Goal: Task Accomplishment & Management: Manage account settings

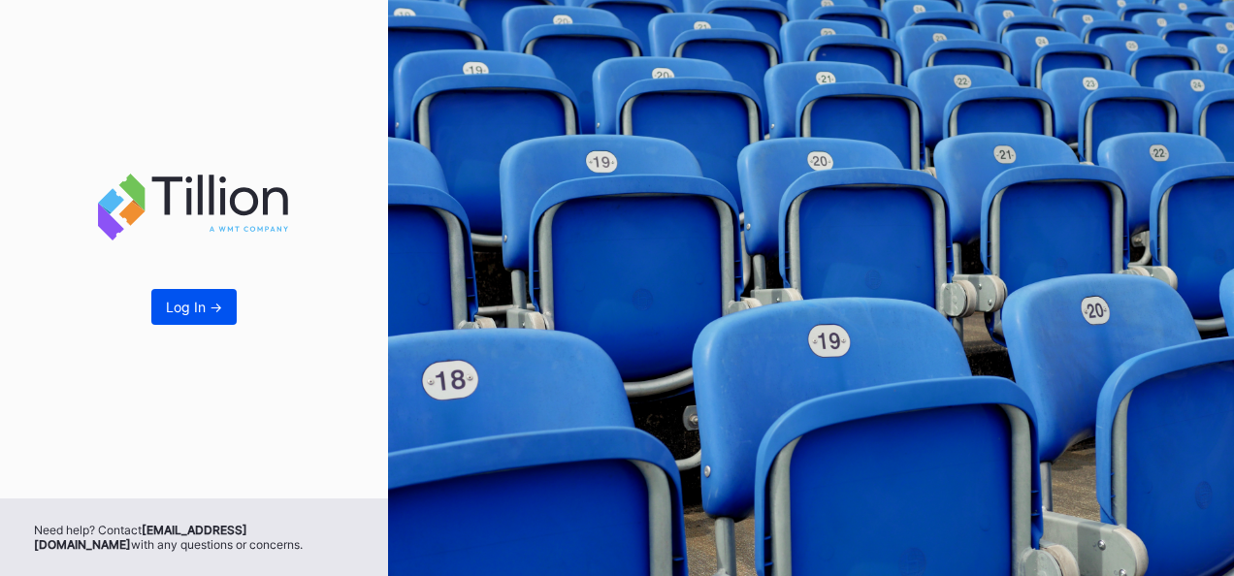
click at [221, 306] on div "Log In ->" at bounding box center [194, 307] width 56 height 16
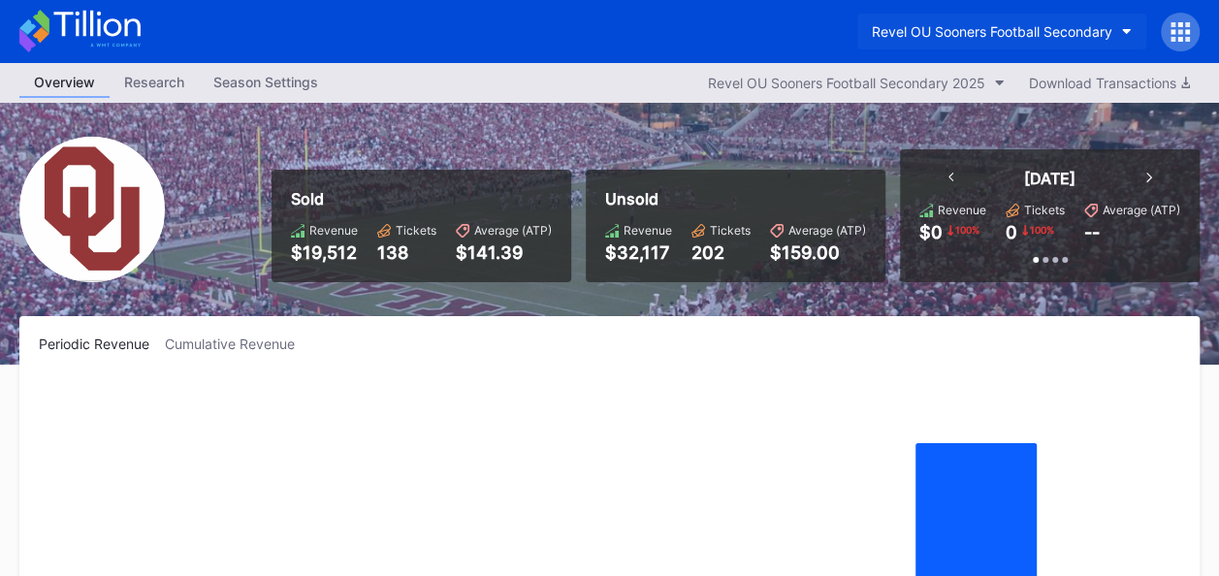
click at [1120, 29] on button "Revel OU Sooners Football Secondary" at bounding box center [1001, 32] width 289 height 36
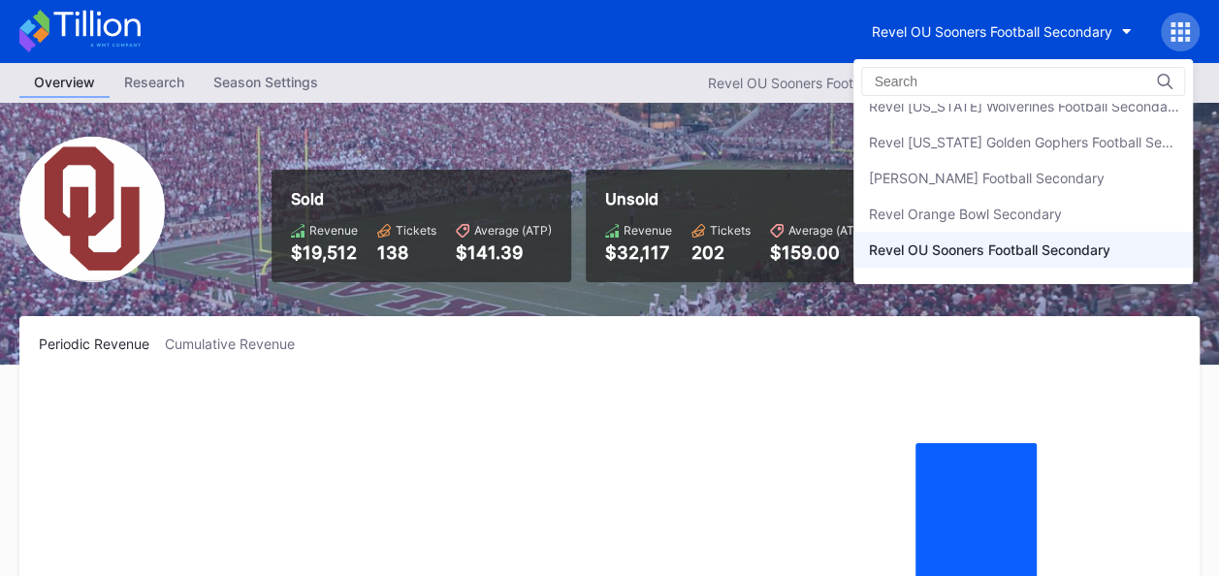
scroll to position [476, 0]
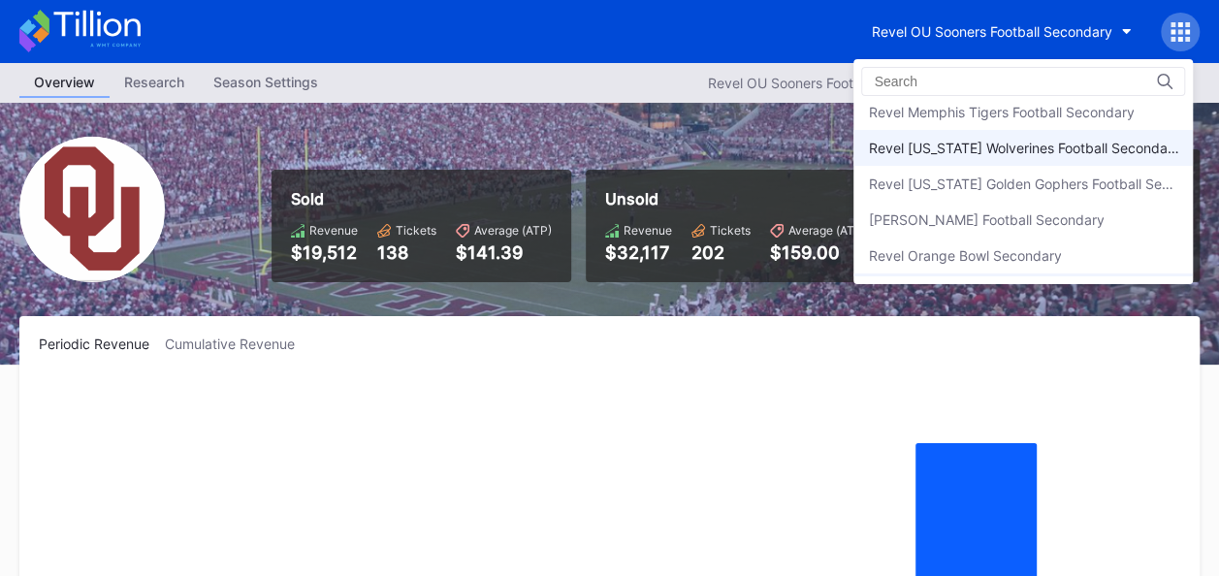
click at [1066, 140] on div "Revel [US_STATE] Wolverines Football Secondary" at bounding box center [1023, 148] width 310 height 16
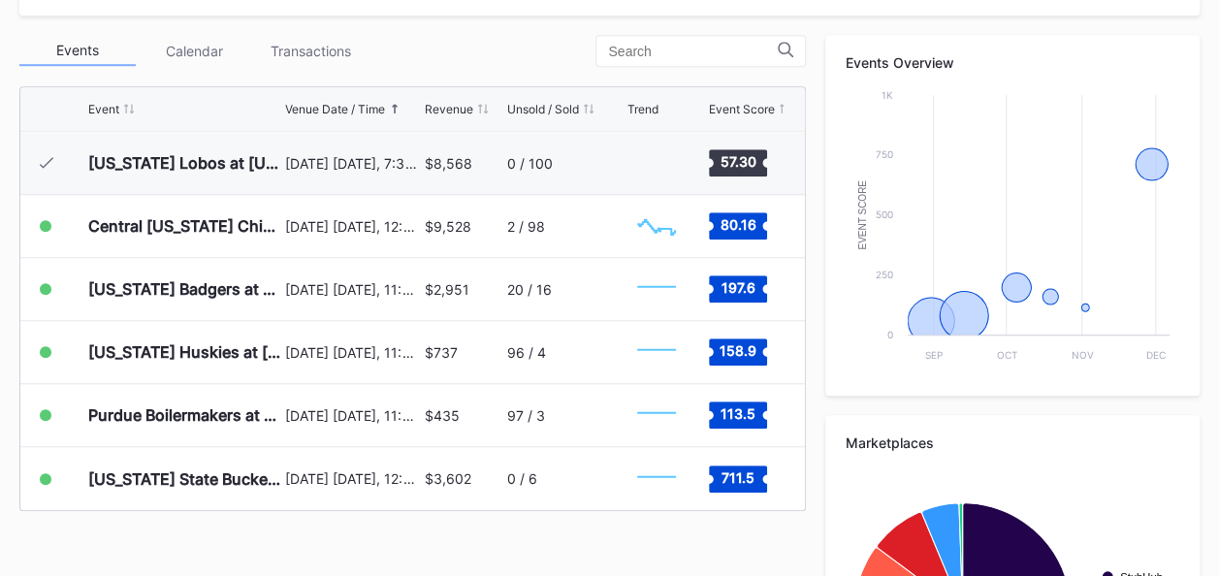
scroll to position [687, 0]
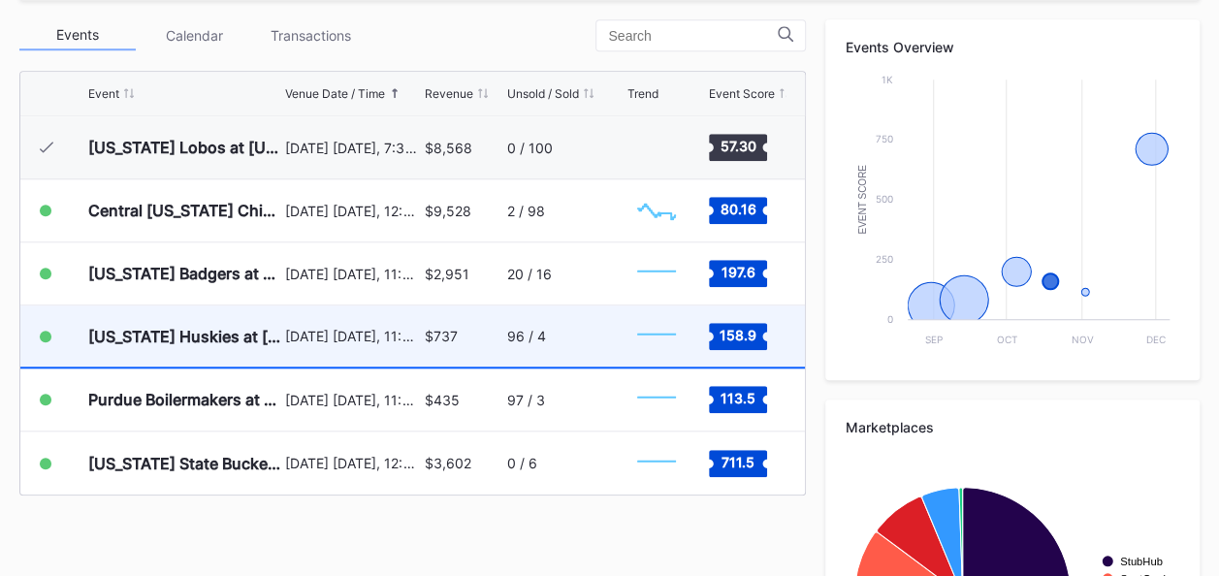
click at [551, 326] on div "96 / 4" at bounding box center [564, 336] width 115 height 61
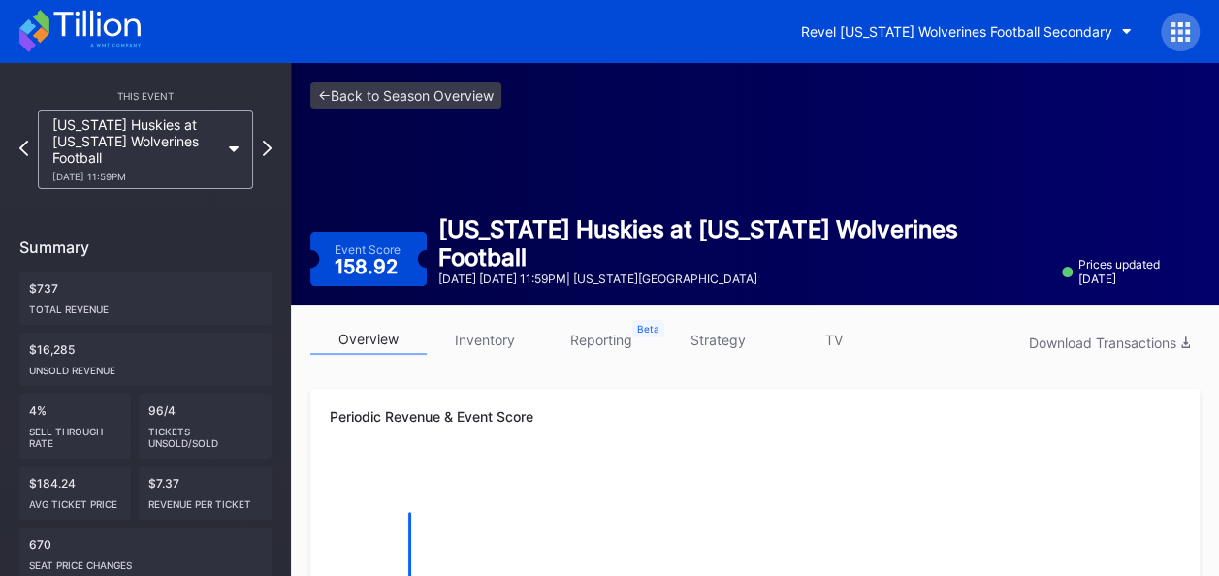
click at [489, 337] on link "inventory" at bounding box center [485, 340] width 116 height 30
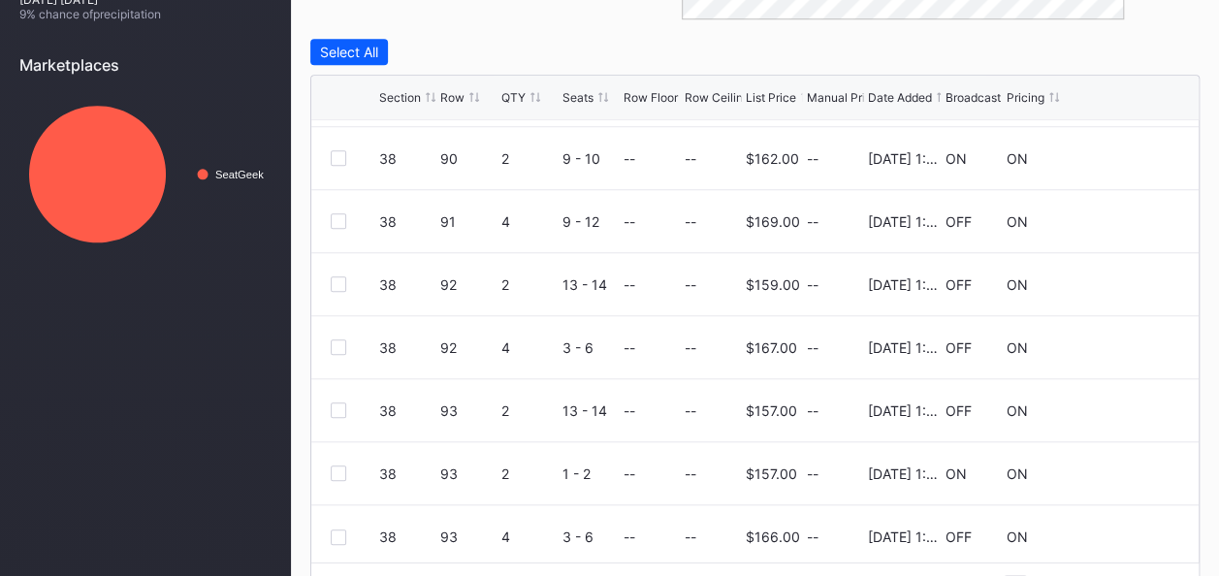
scroll to position [188, 0]
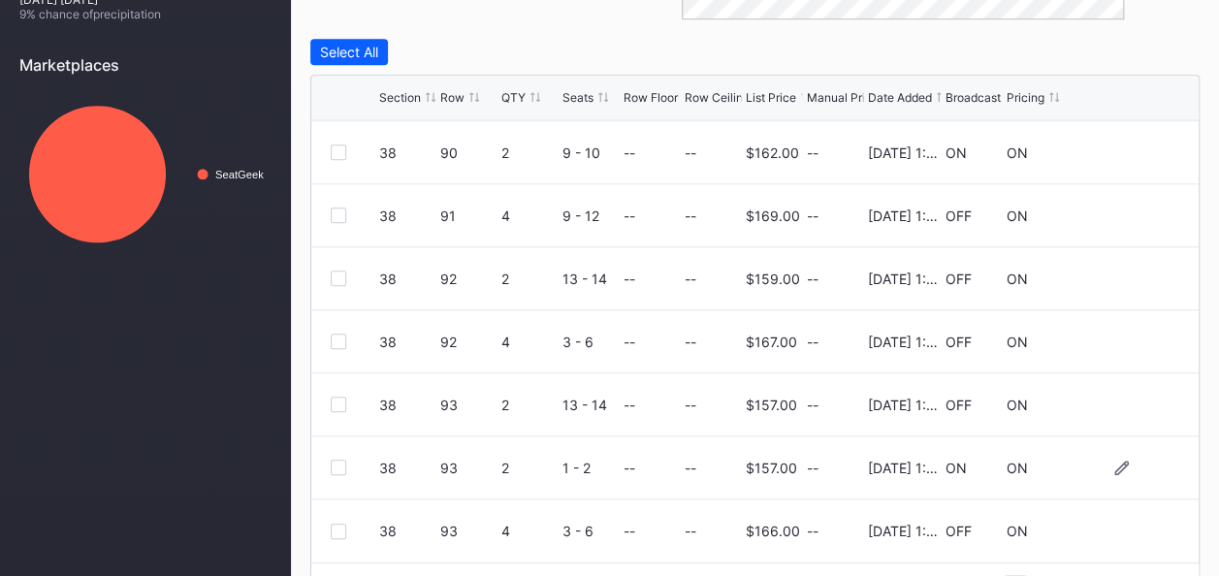
click at [332, 463] on div at bounding box center [339, 468] width 16 height 16
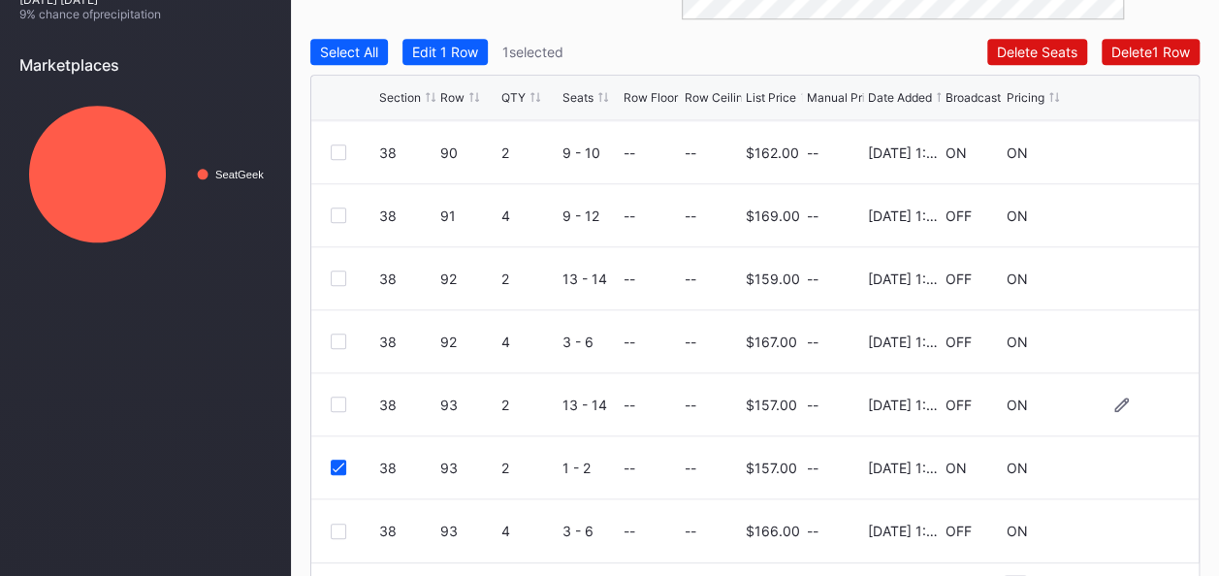
click at [339, 402] on div at bounding box center [339, 405] width 16 height 16
click at [341, 528] on div at bounding box center [339, 532] width 16 height 16
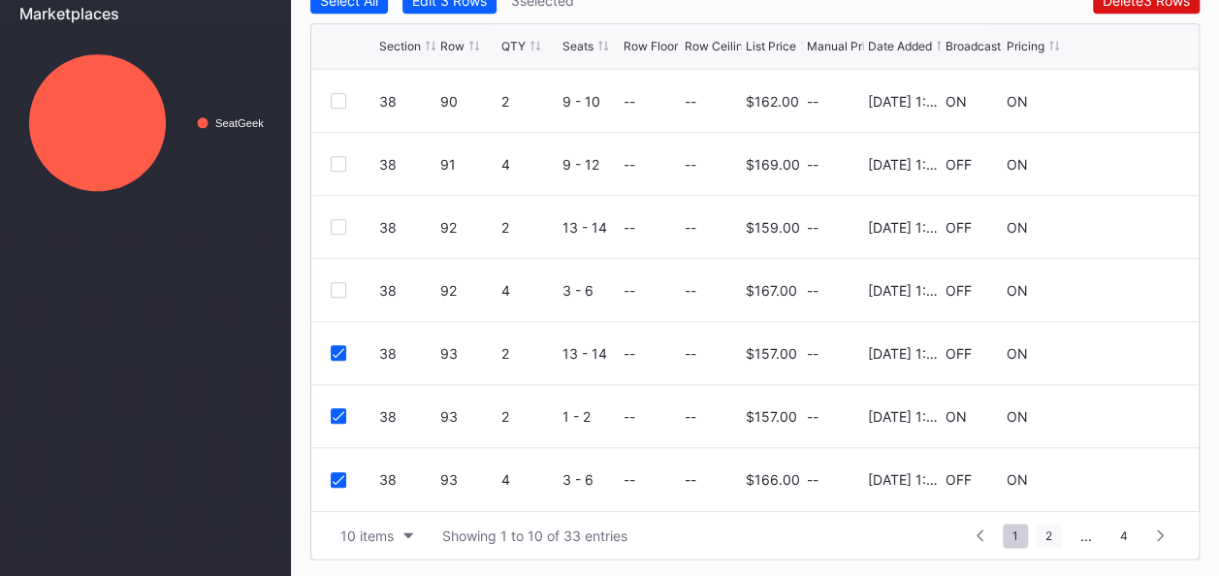
click at [1053, 533] on span "2" at bounding box center [1049, 536] width 26 height 24
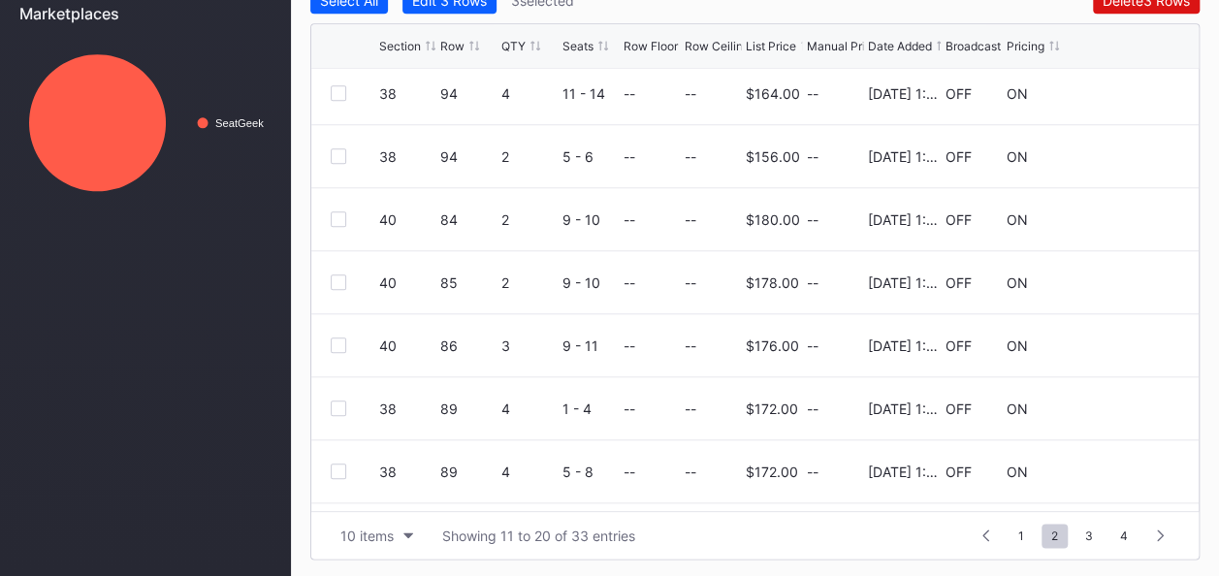
scroll to position [0, 0]
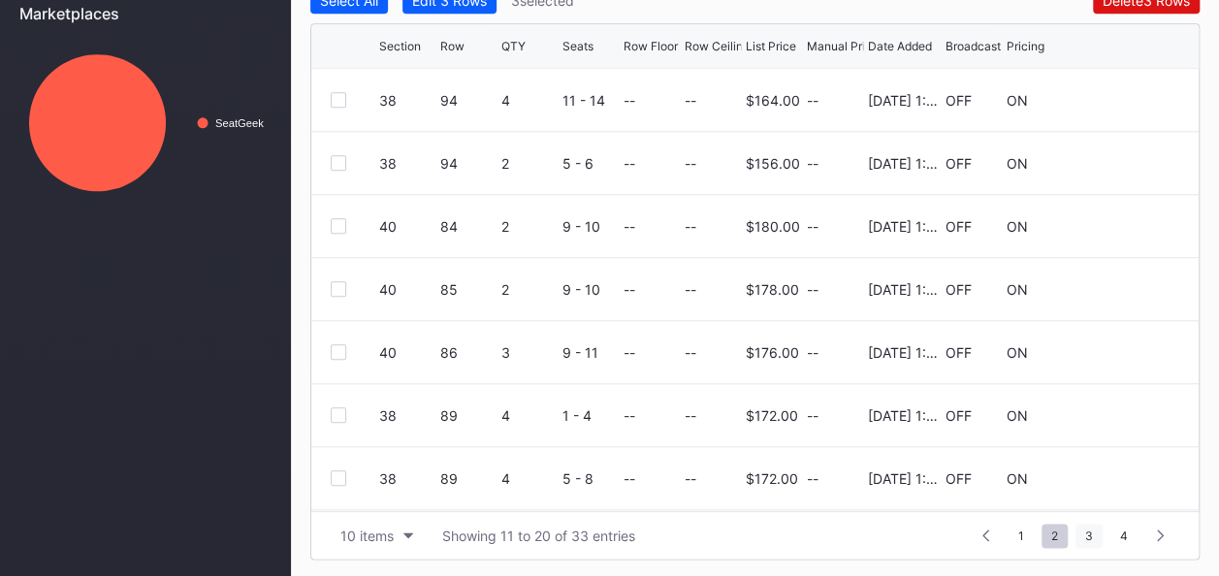
click at [1092, 532] on span "3" at bounding box center [1089, 536] width 27 height 24
click at [1119, 526] on span "4" at bounding box center [1124, 536] width 27 height 24
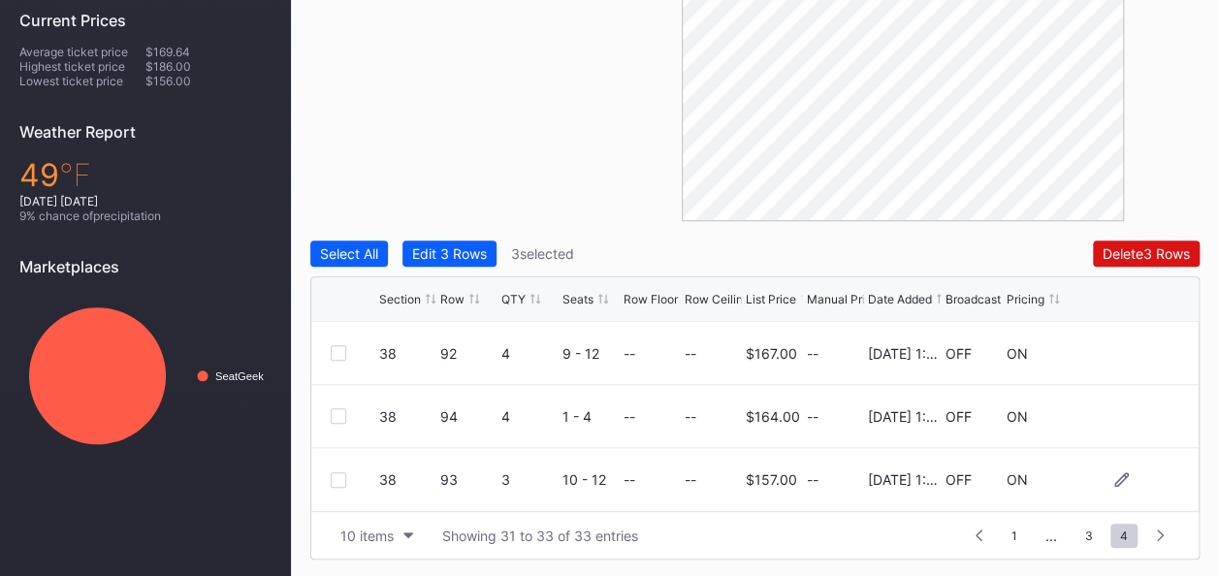
click at [335, 474] on div at bounding box center [339, 480] width 16 height 16
click at [1089, 526] on span "3" at bounding box center [1089, 536] width 27 height 24
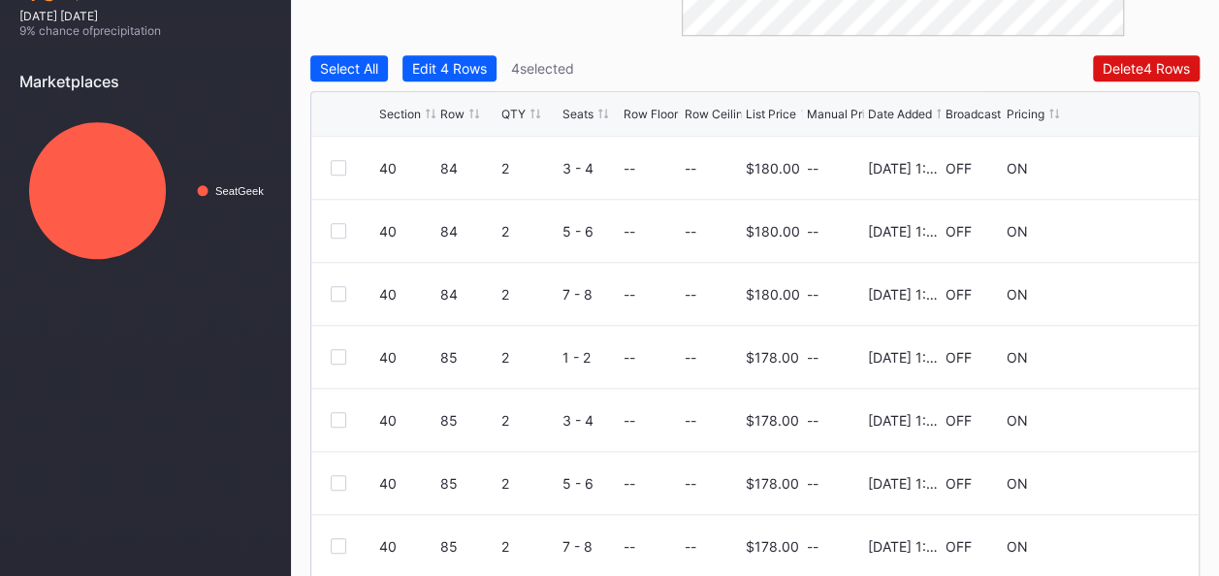
scroll to position [857, 0]
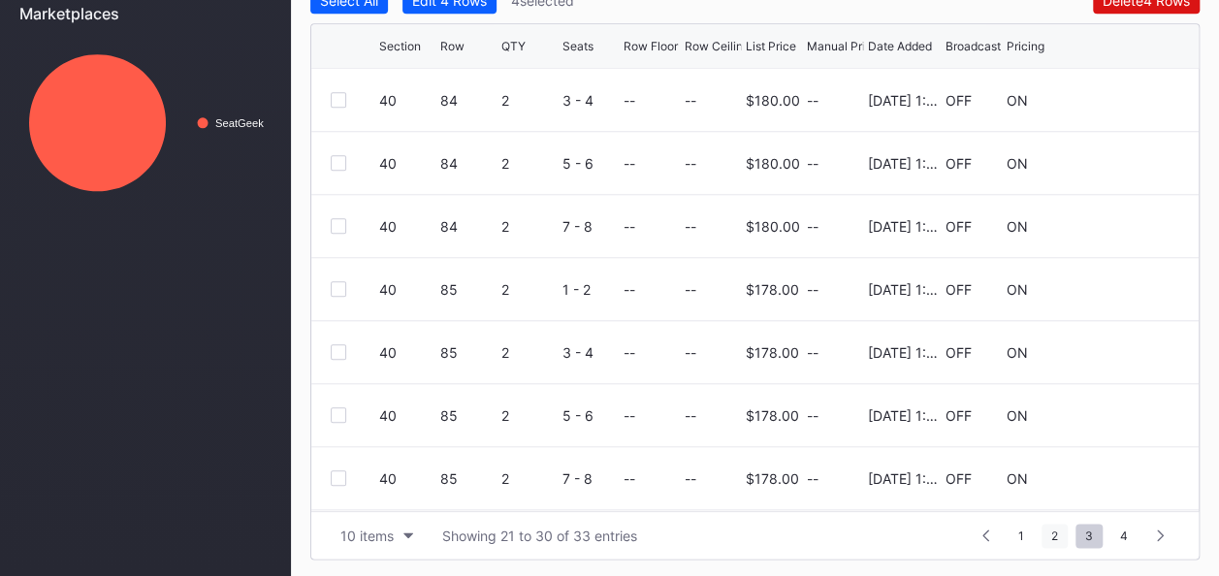
click at [1055, 532] on span "2" at bounding box center [1055, 536] width 26 height 24
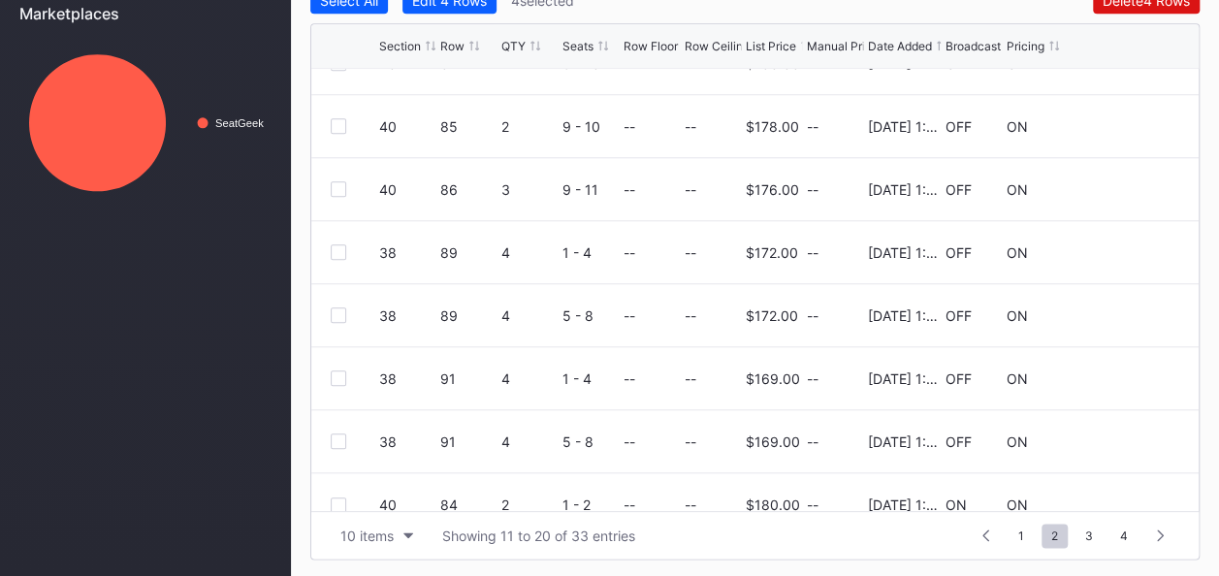
scroll to position [188, 0]
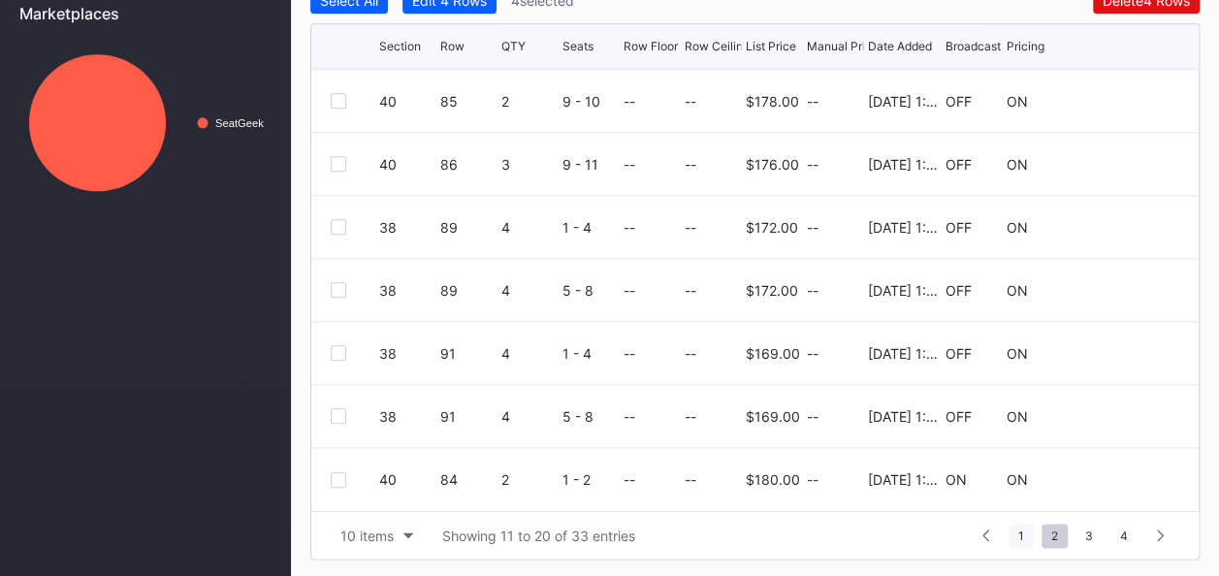
click at [1017, 534] on span "1" at bounding box center [1021, 536] width 25 height 24
click at [339, 351] on icon at bounding box center [339, 353] width 12 height 10
click at [339, 286] on div at bounding box center [339, 290] width 16 height 16
click at [1118, 531] on span "4" at bounding box center [1124, 536] width 27 height 24
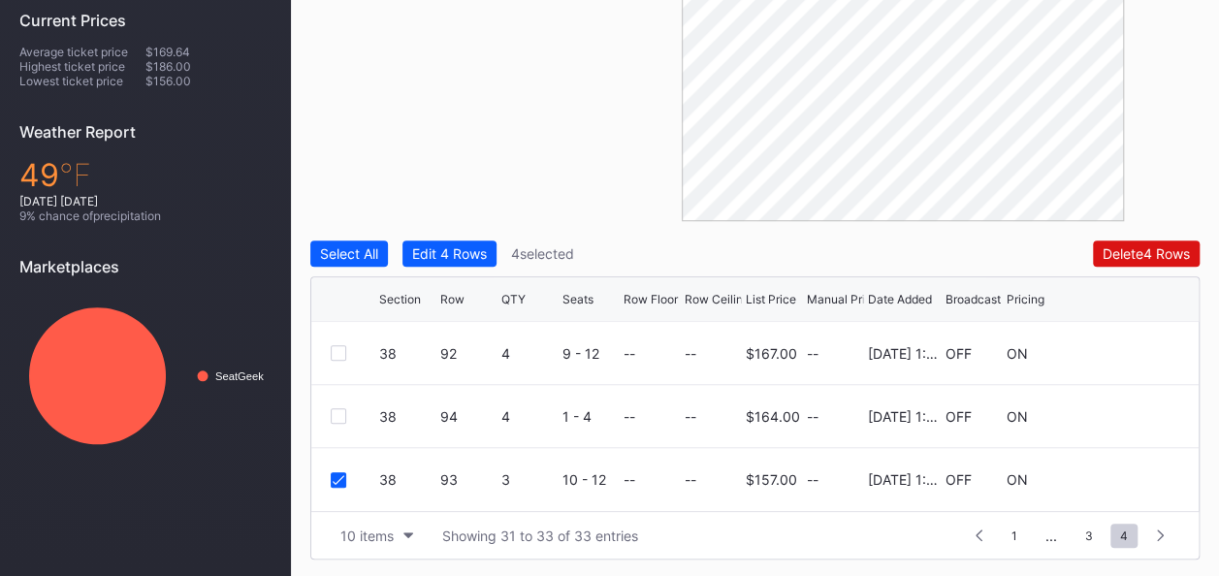
scroll to position [0, 0]
click at [1088, 532] on span "3" at bounding box center [1089, 536] width 27 height 24
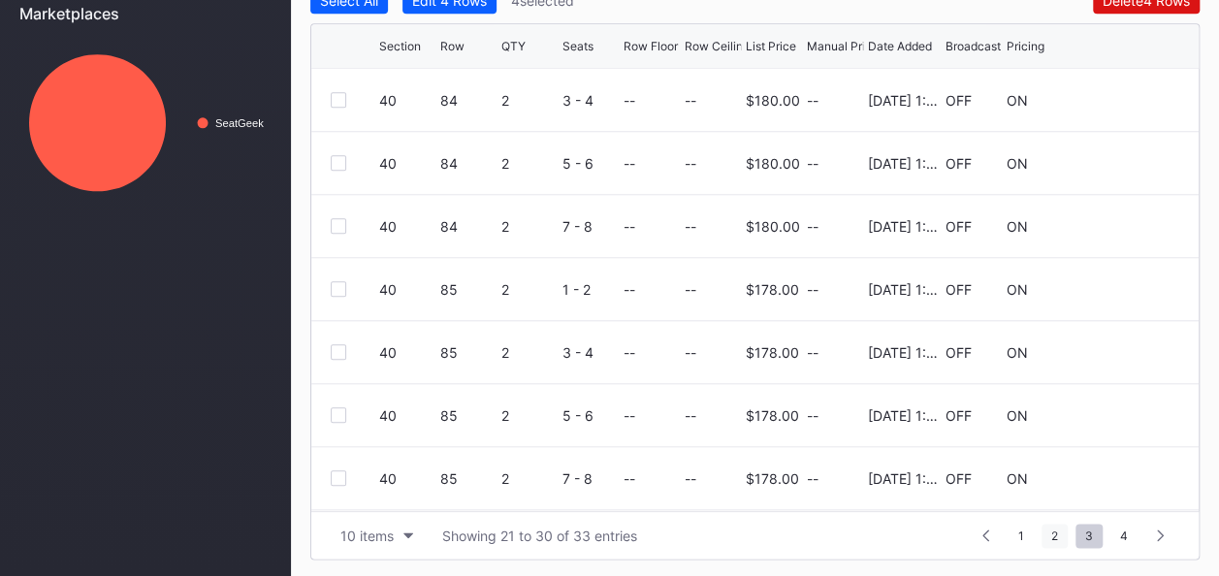
click at [1060, 532] on span "2" at bounding box center [1055, 536] width 26 height 24
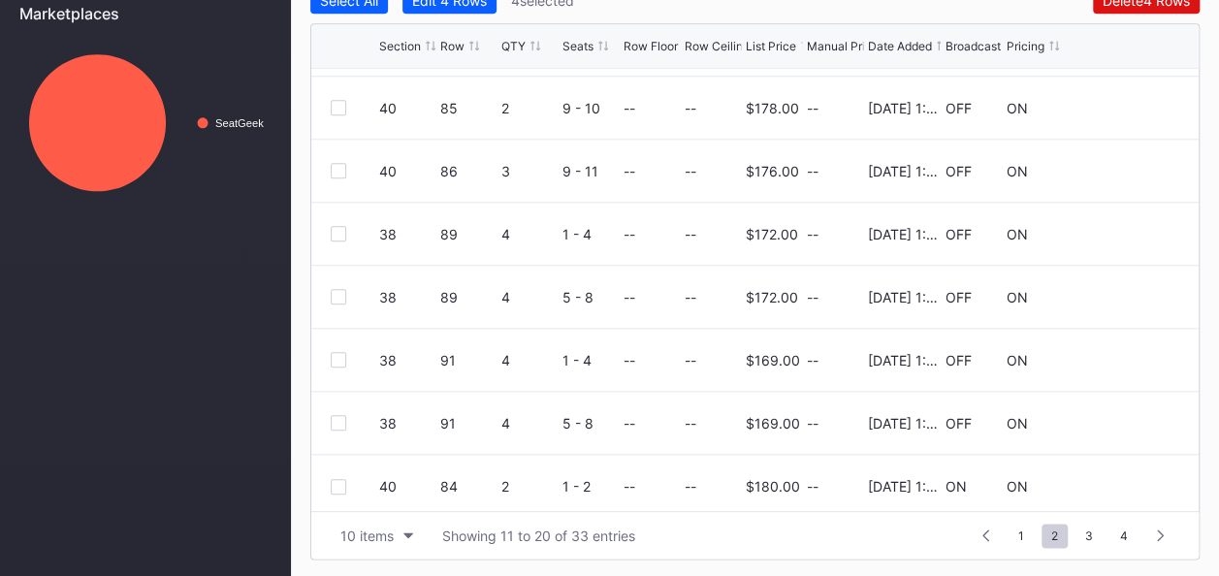
scroll to position [188, 0]
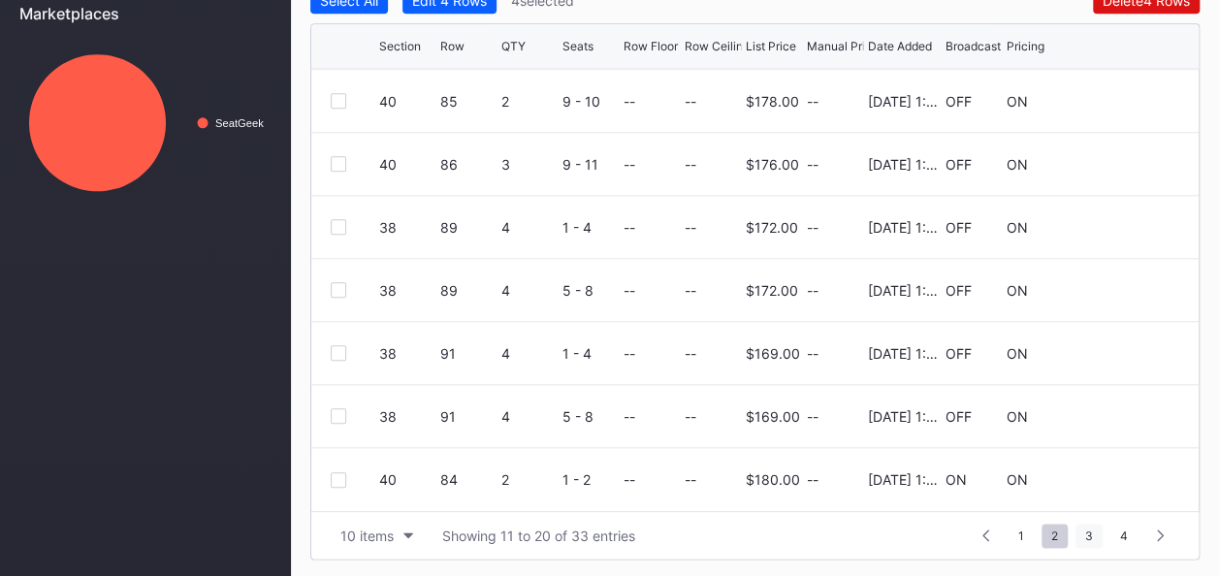
click at [1092, 536] on span "3" at bounding box center [1089, 536] width 27 height 24
click at [1129, 535] on span "4" at bounding box center [1124, 536] width 27 height 24
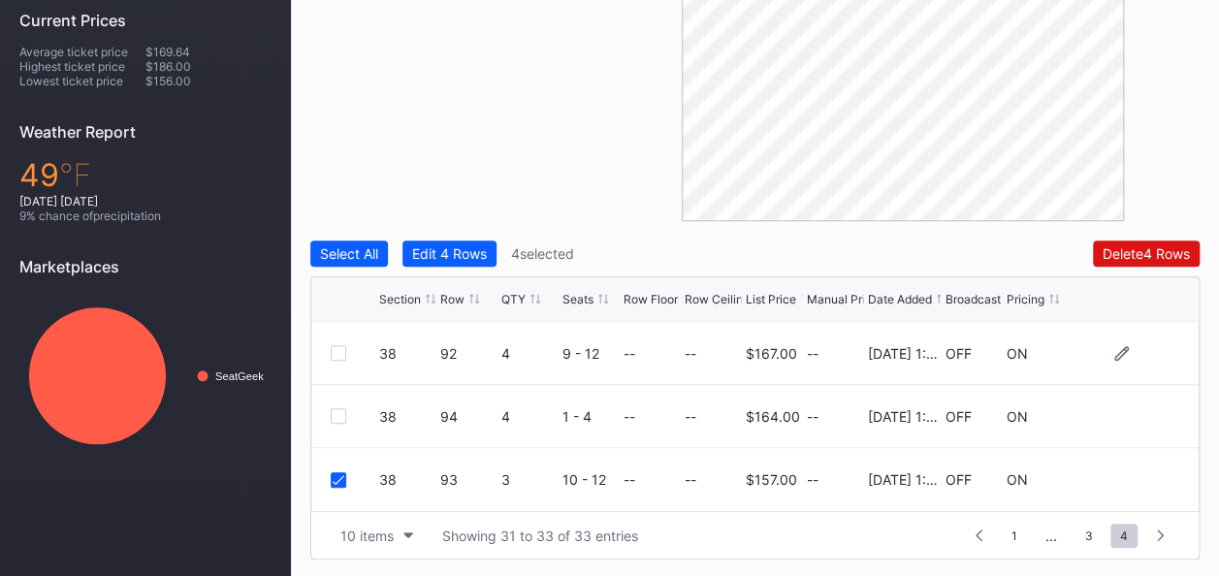
click at [338, 350] on div at bounding box center [339, 353] width 16 height 16
click at [1089, 535] on span "3" at bounding box center [1089, 536] width 27 height 24
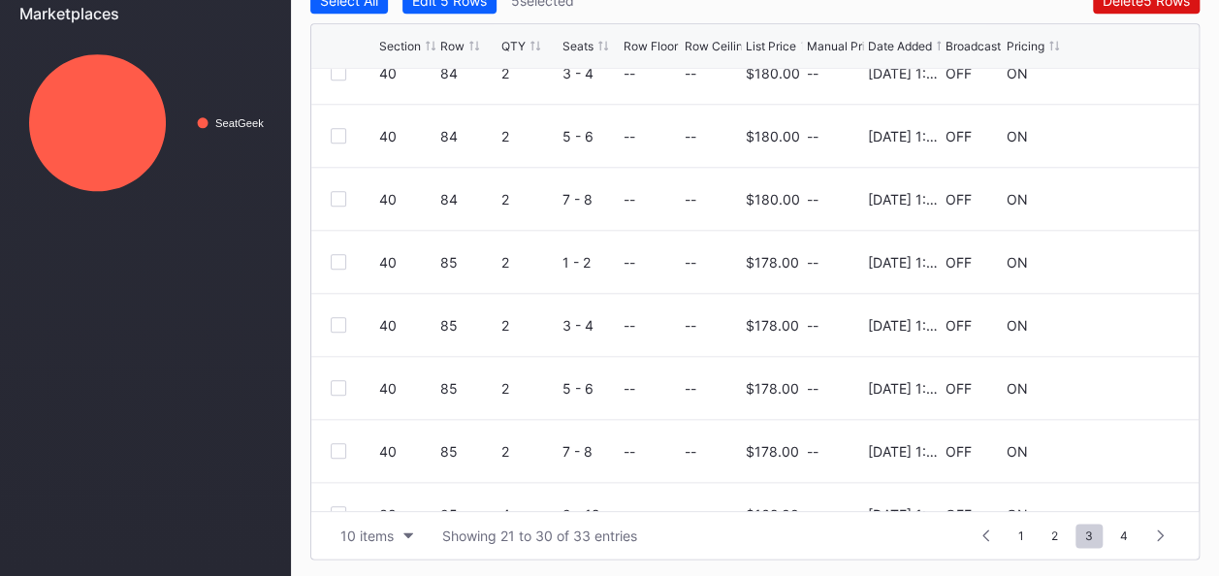
scroll to position [0, 0]
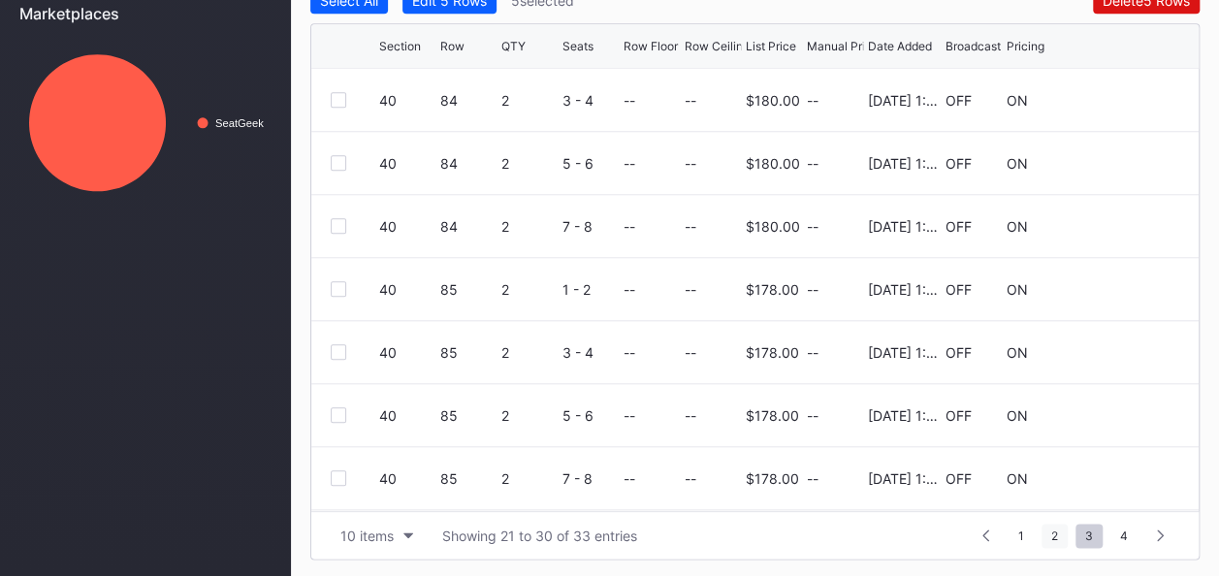
click at [1051, 530] on span "2" at bounding box center [1055, 536] width 26 height 24
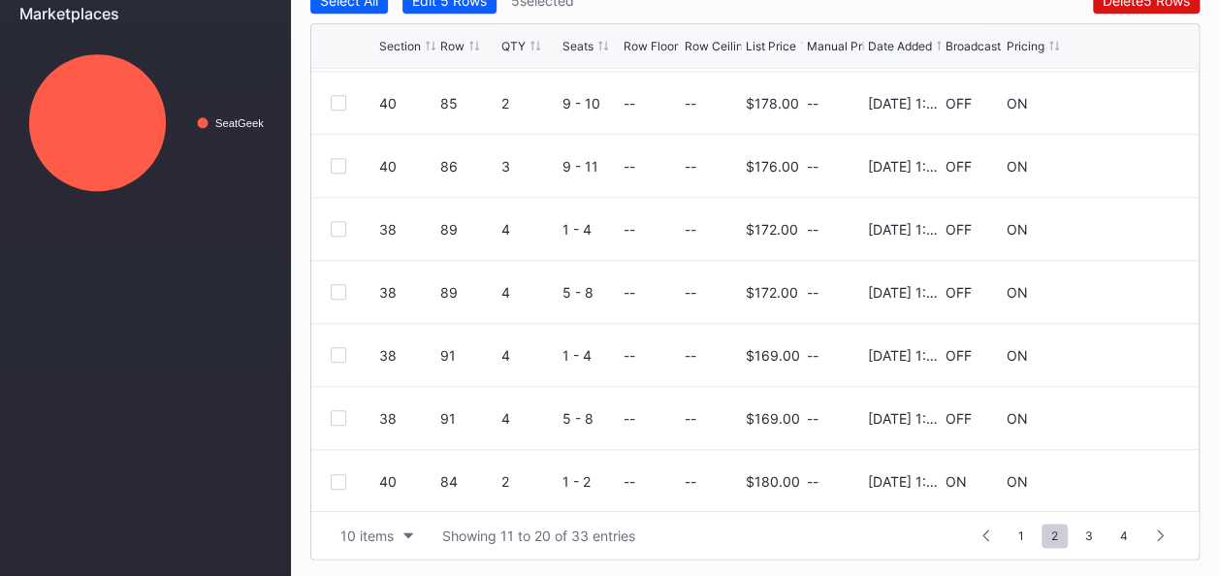
scroll to position [188, 0]
click at [341, 223] on div at bounding box center [339, 227] width 16 height 16
click at [336, 287] on div at bounding box center [339, 290] width 16 height 16
click at [1026, 532] on span "1" at bounding box center [1021, 536] width 25 height 24
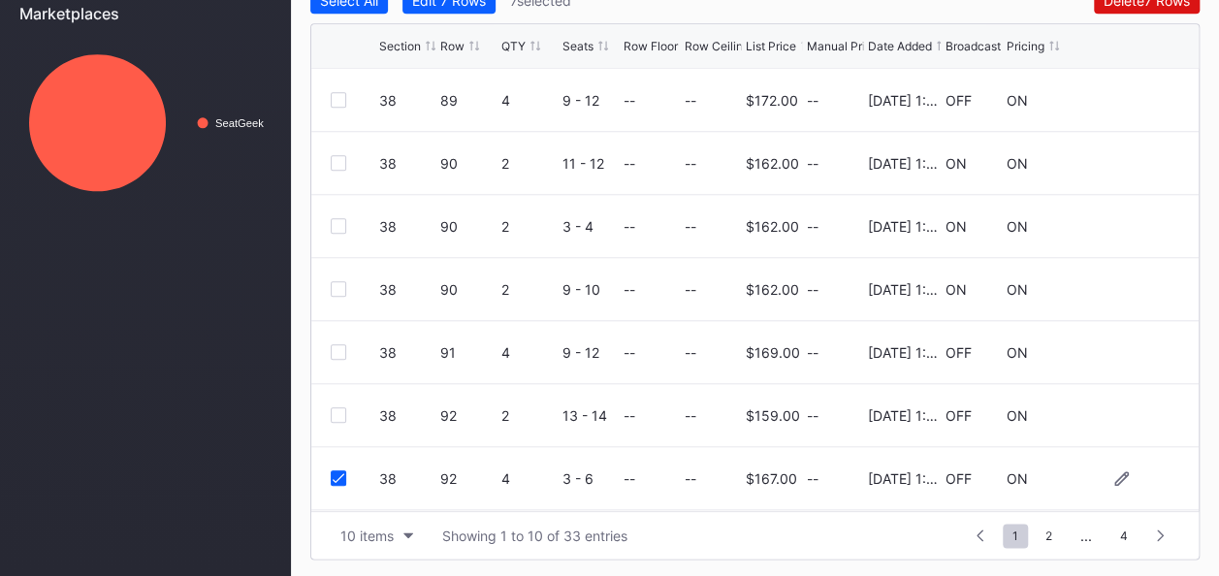
click at [336, 478] on icon at bounding box center [339, 478] width 12 height 10
click at [344, 286] on div at bounding box center [339, 289] width 16 height 16
click at [338, 159] on div at bounding box center [339, 163] width 16 height 16
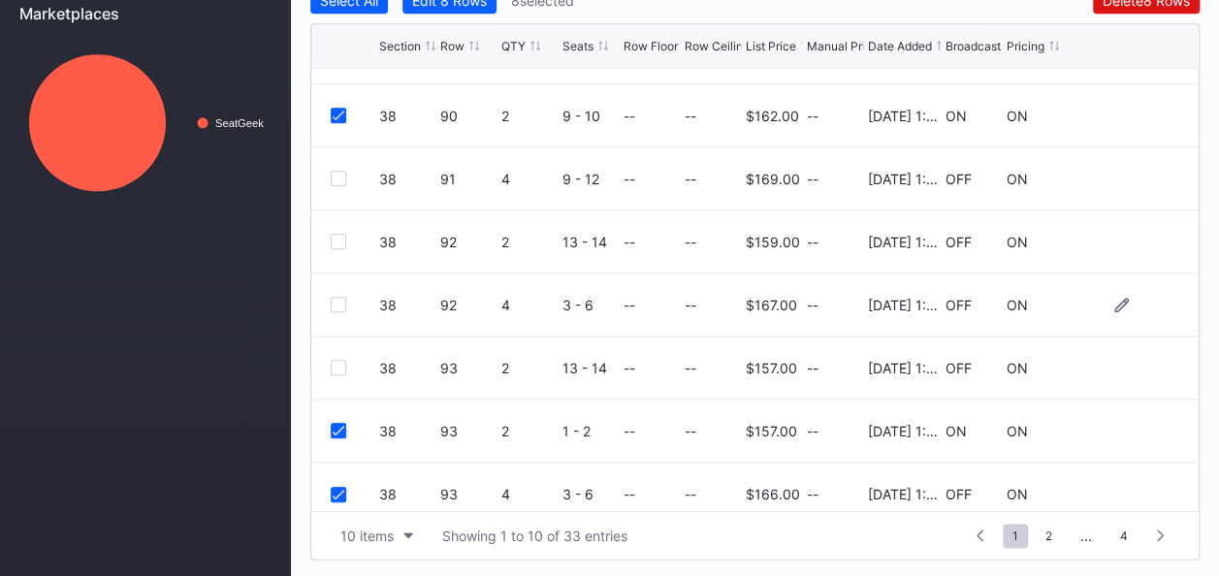
scroll to position [188, 0]
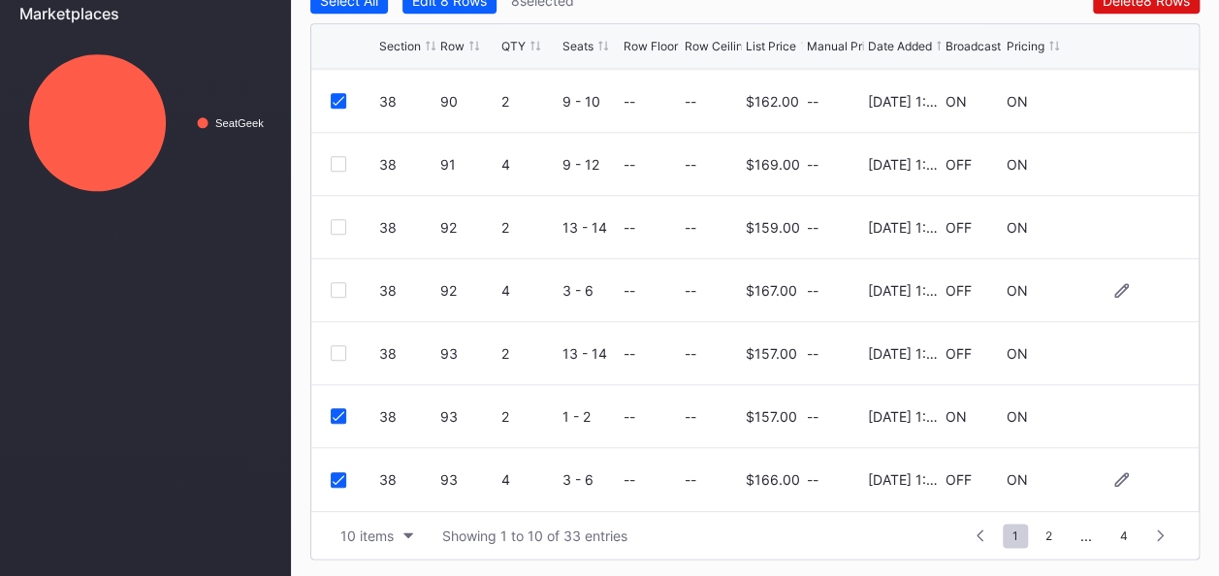
click at [339, 476] on icon at bounding box center [339, 480] width 12 height 10
click at [338, 414] on icon at bounding box center [339, 416] width 12 height 10
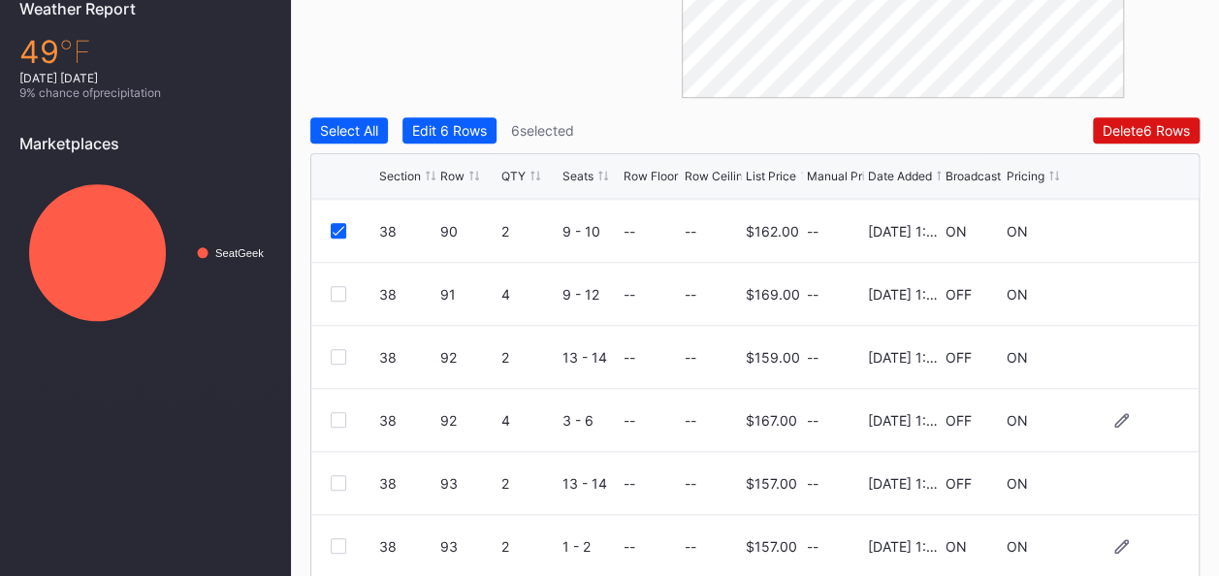
scroll to position [72, 0]
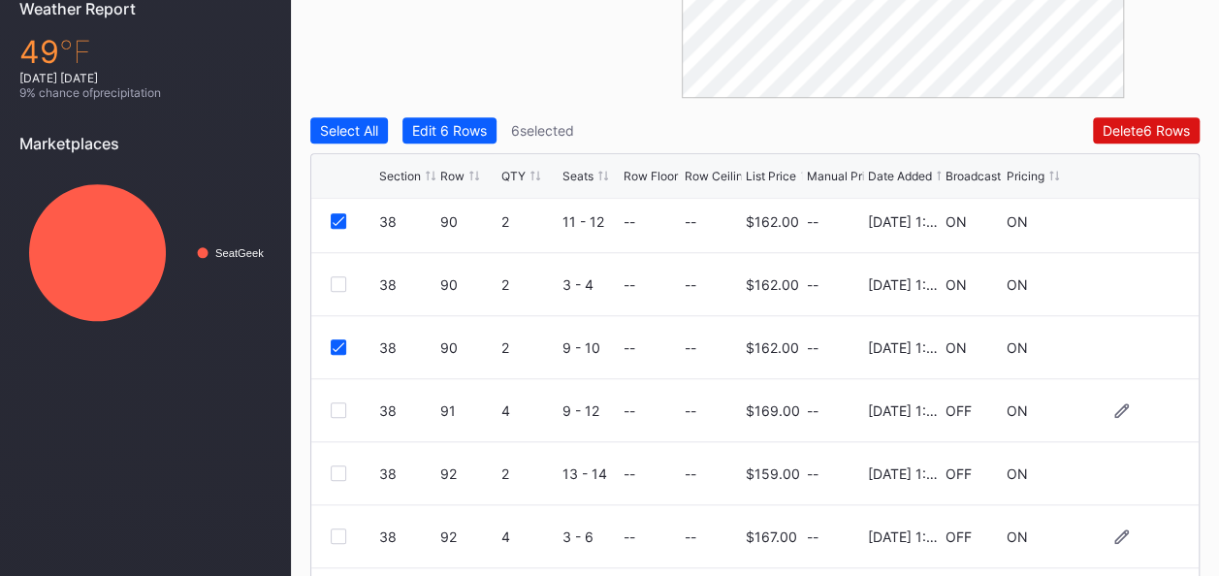
click at [338, 408] on div at bounding box center [339, 411] width 16 height 16
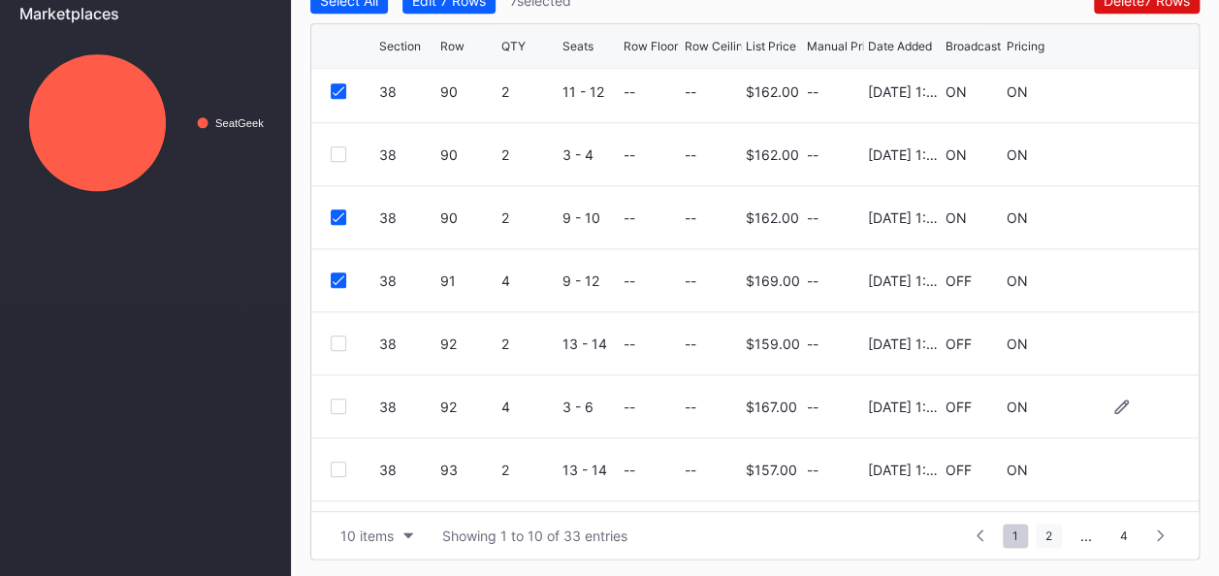
click at [1047, 531] on span "2" at bounding box center [1049, 536] width 26 height 24
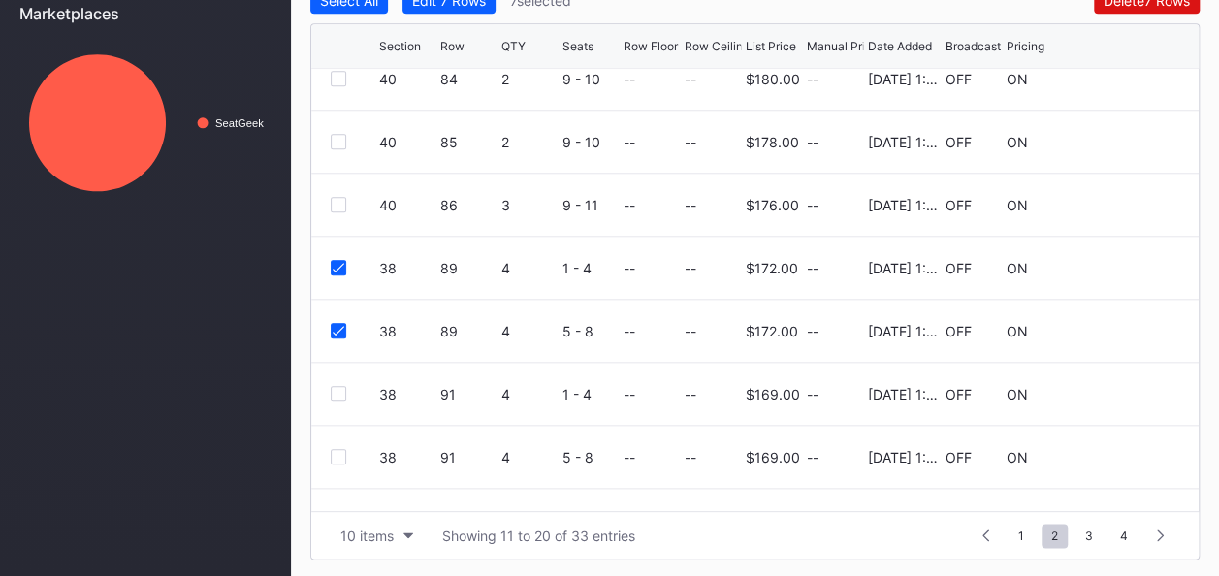
scroll to position [147, 0]
click at [336, 329] on icon at bounding box center [339, 331] width 12 height 10
click at [339, 274] on div "38 89 4 1 - 4 -- -- $172.00 -- 2/3/2025 1:38PM OFF ON" at bounding box center [754, 268] width 887 height 63
click at [331, 327] on div at bounding box center [339, 331] width 16 height 16
click at [338, 268] on icon at bounding box center [339, 268] width 12 height 10
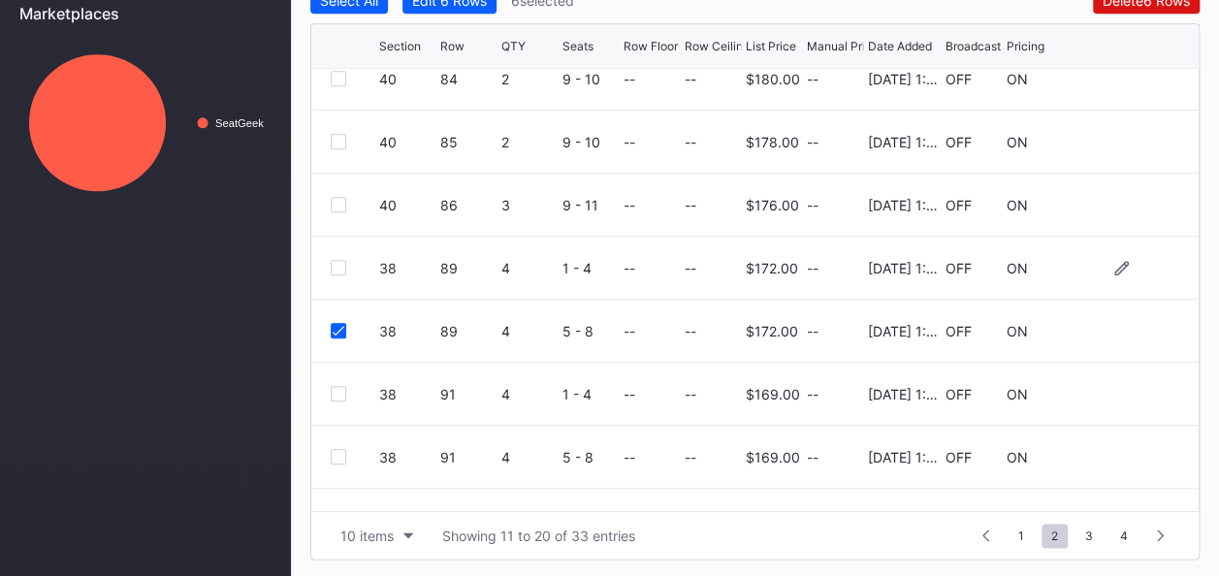
scroll to position [188, 0]
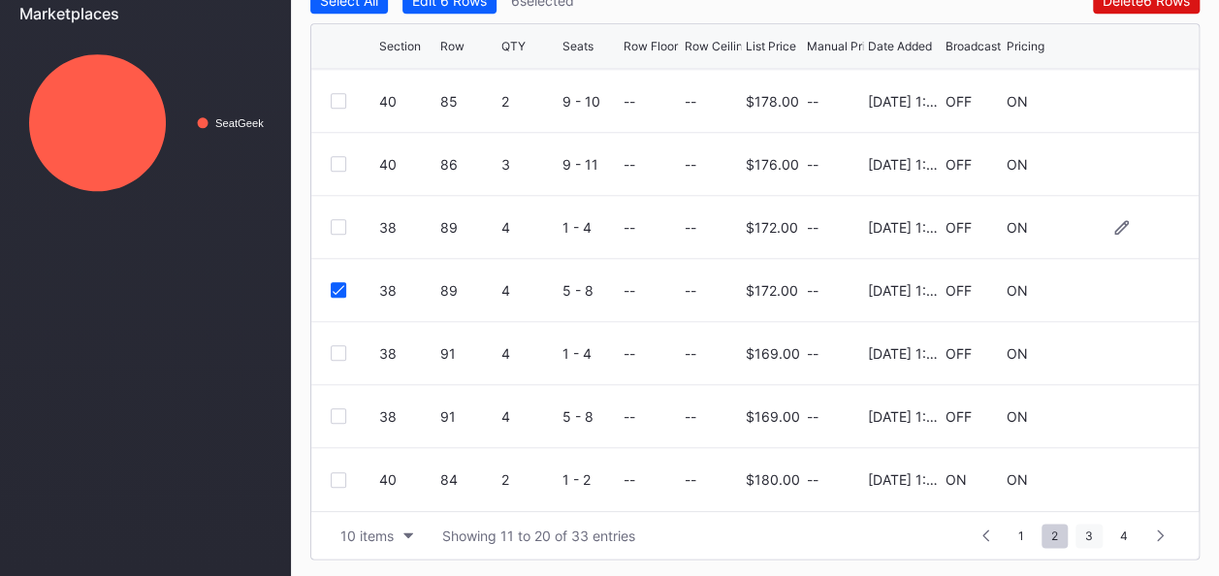
click at [1086, 537] on span "3" at bounding box center [1089, 536] width 27 height 24
click at [1125, 530] on span "4" at bounding box center [1124, 536] width 27 height 24
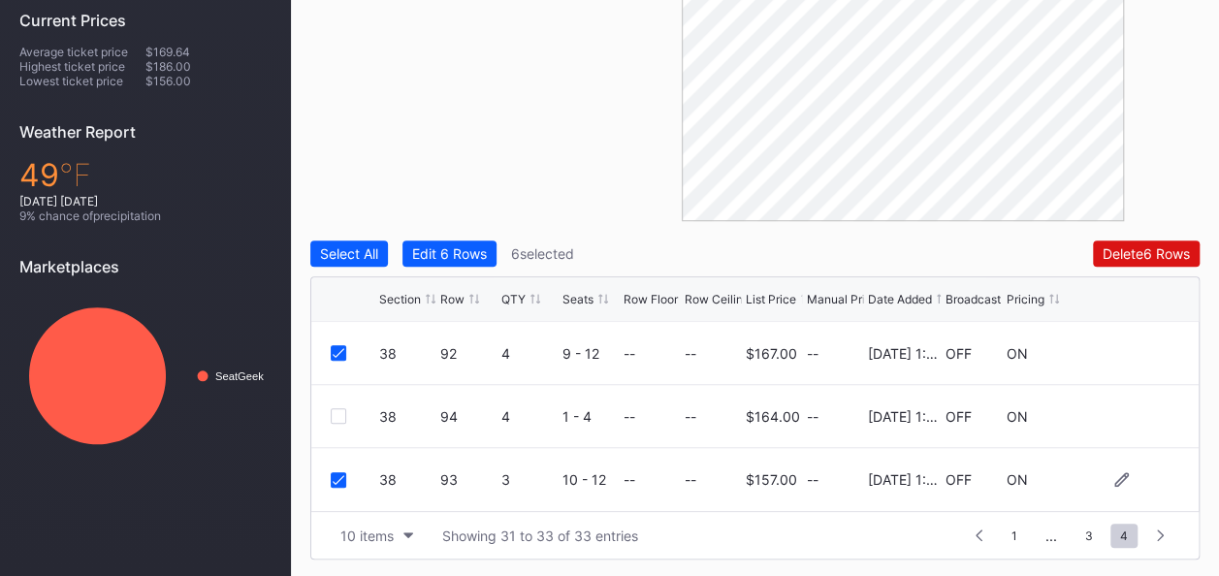
click at [334, 475] on icon at bounding box center [339, 480] width 12 height 10
click at [343, 351] on icon at bounding box center [339, 353] width 12 height 10
click at [1087, 533] on span "3" at bounding box center [1089, 536] width 27 height 24
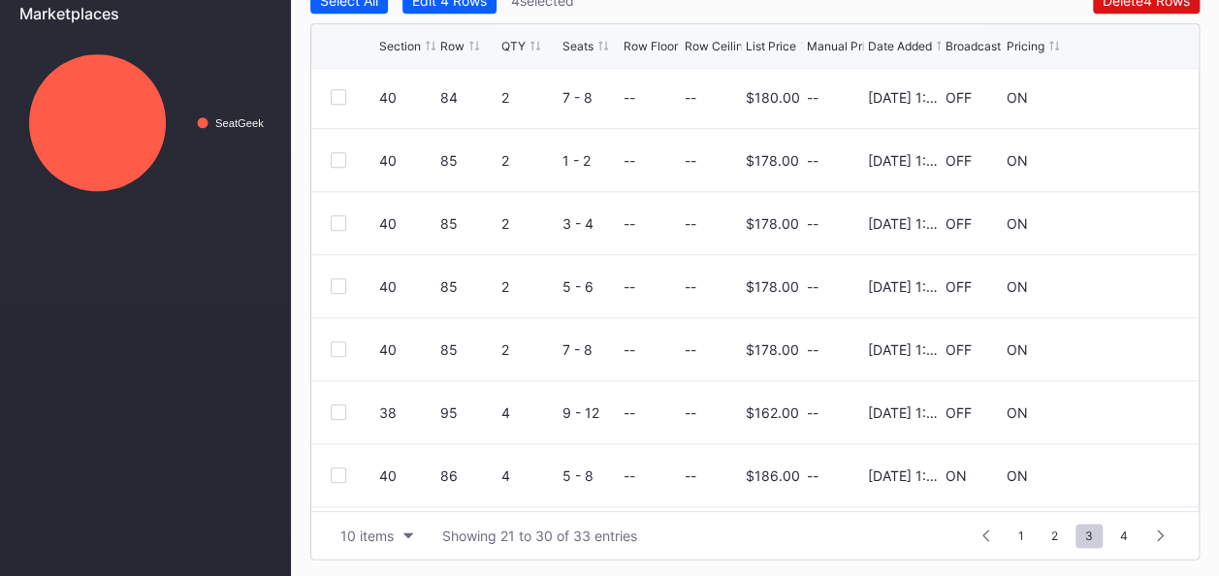
scroll to position [188, 0]
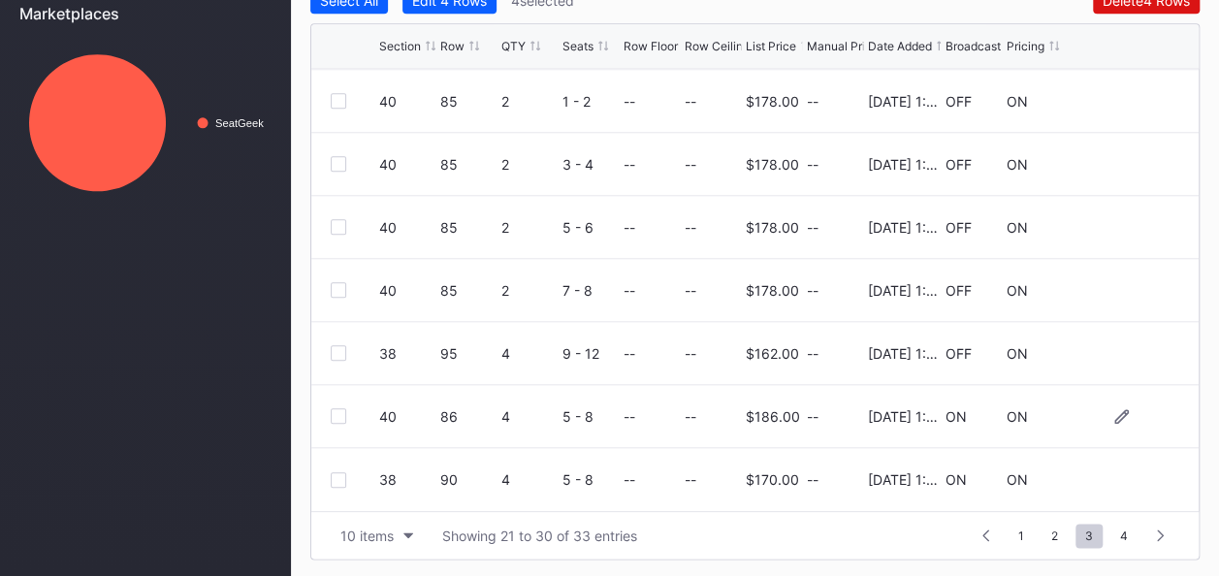
click at [339, 408] on div at bounding box center [339, 416] width 16 height 16
click at [1024, 533] on span "1" at bounding box center [1021, 536] width 25 height 24
click at [1048, 532] on span "2" at bounding box center [1049, 536] width 26 height 24
click at [1131, 532] on span "4" at bounding box center [1124, 536] width 27 height 24
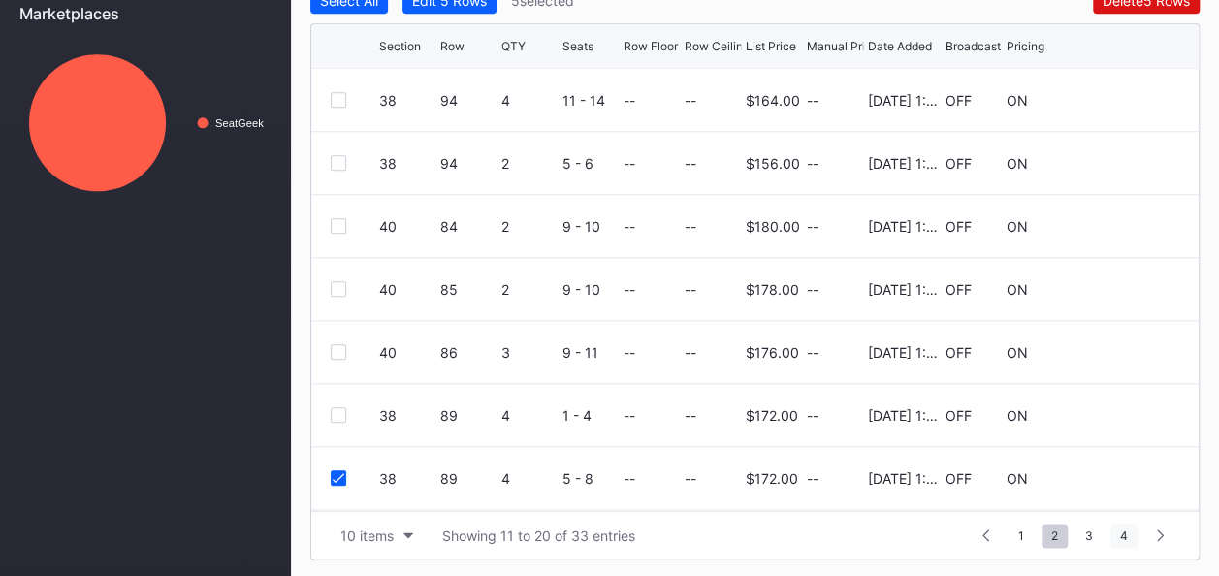
scroll to position [604, 0]
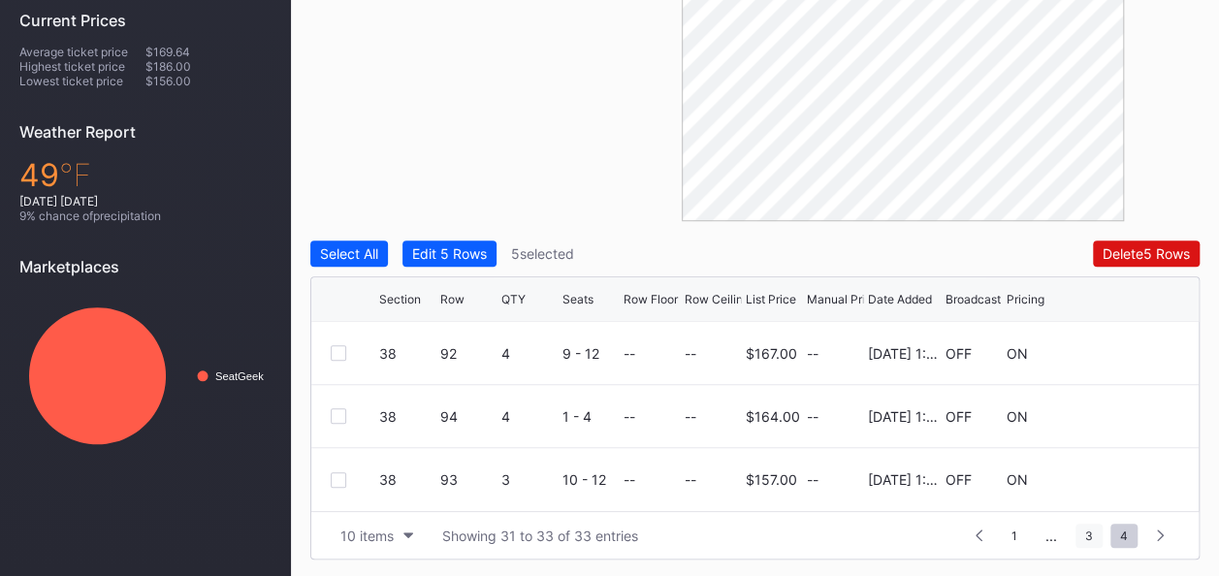
click at [1089, 526] on span "3" at bounding box center [1089, 536] width 27 height 24
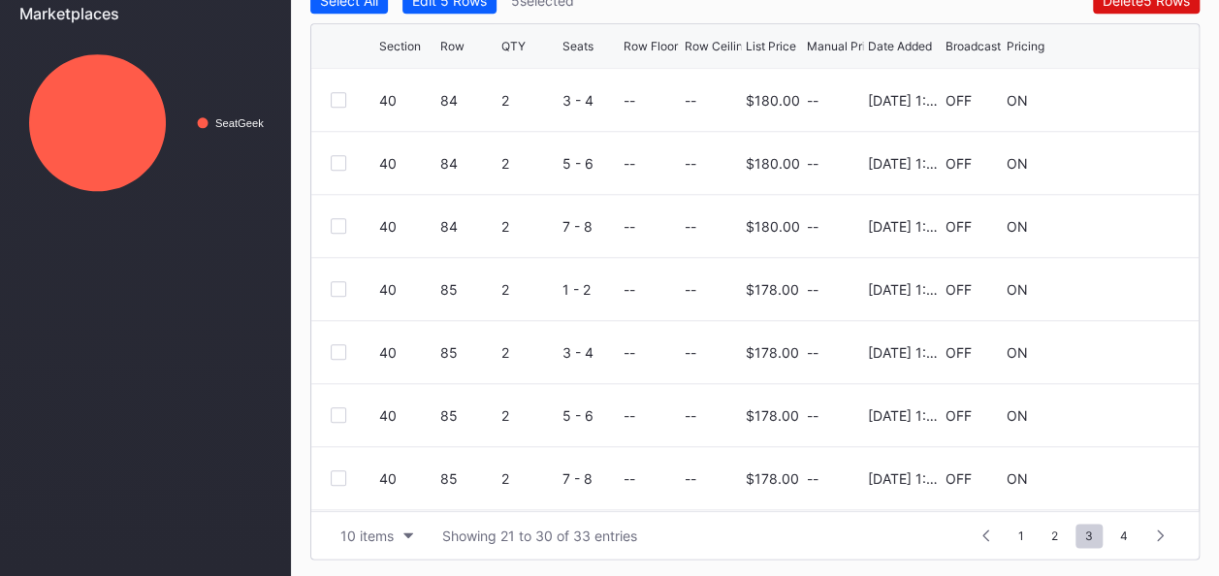
scroll to position [188, 0]
click at [1047, 528] on span "2" at bounding box center [1055, 536] width 26 height 24
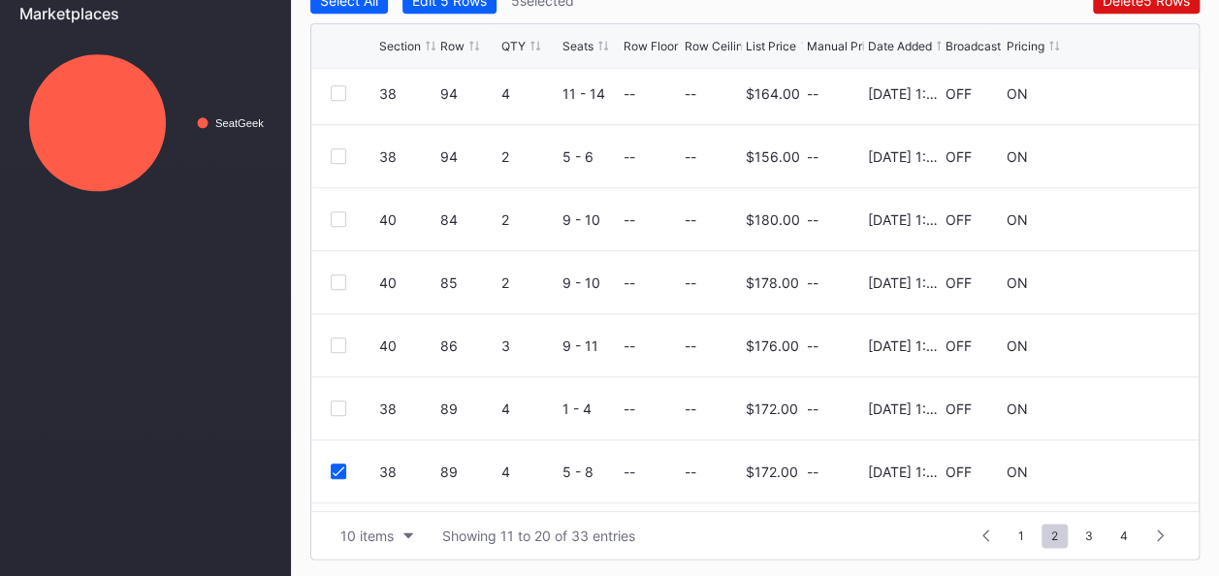
scroll to position [0, 0]
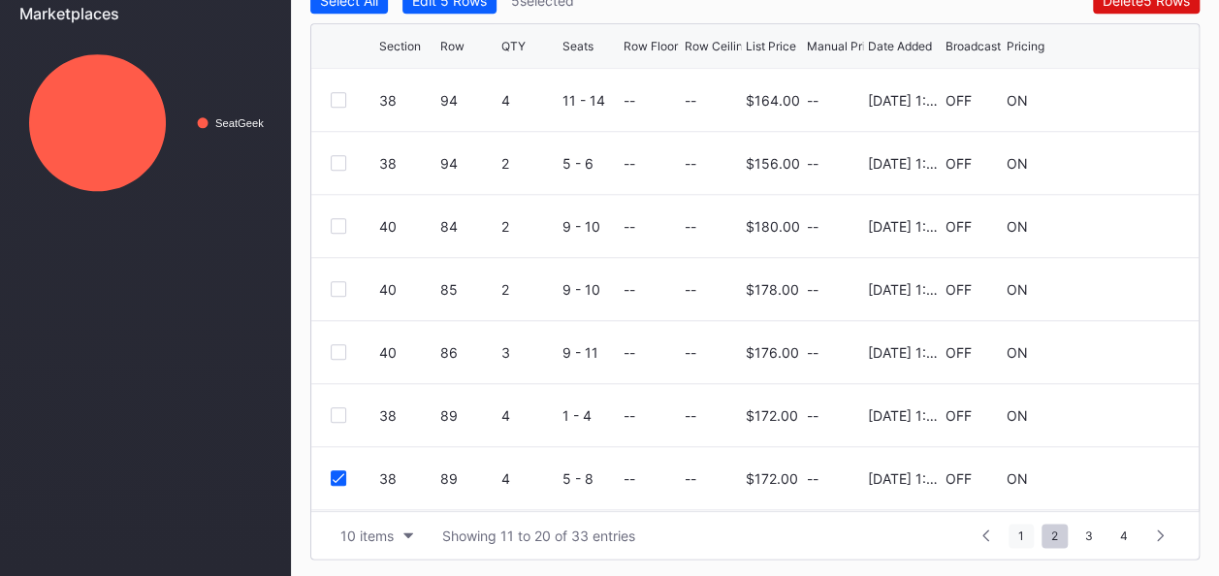
click at [1026, 527] on span "1" at bounding box center [1021, 536] width 25 height 24
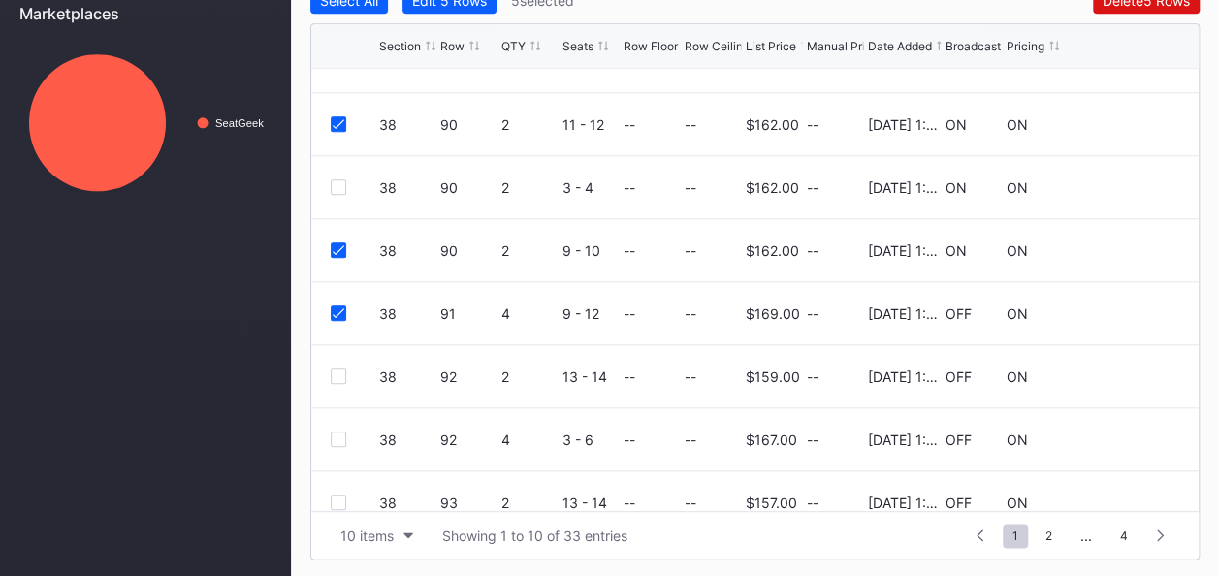
scroll to position [23, 0]
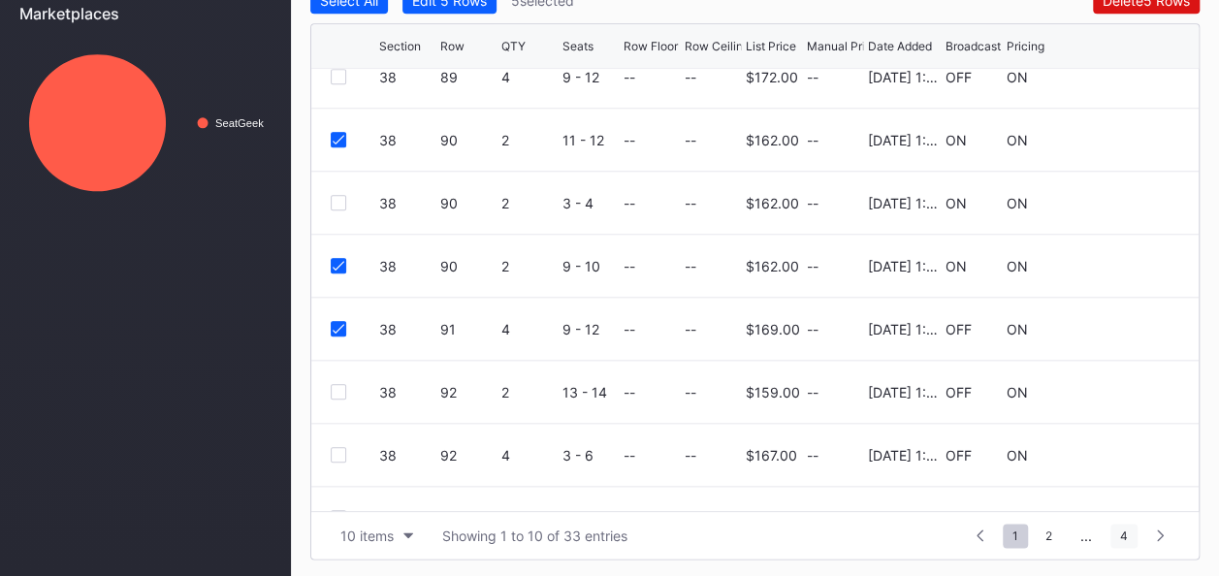
click at [1128, 527] on span "4" at bounding box center [1124, 536] width 27 height 24
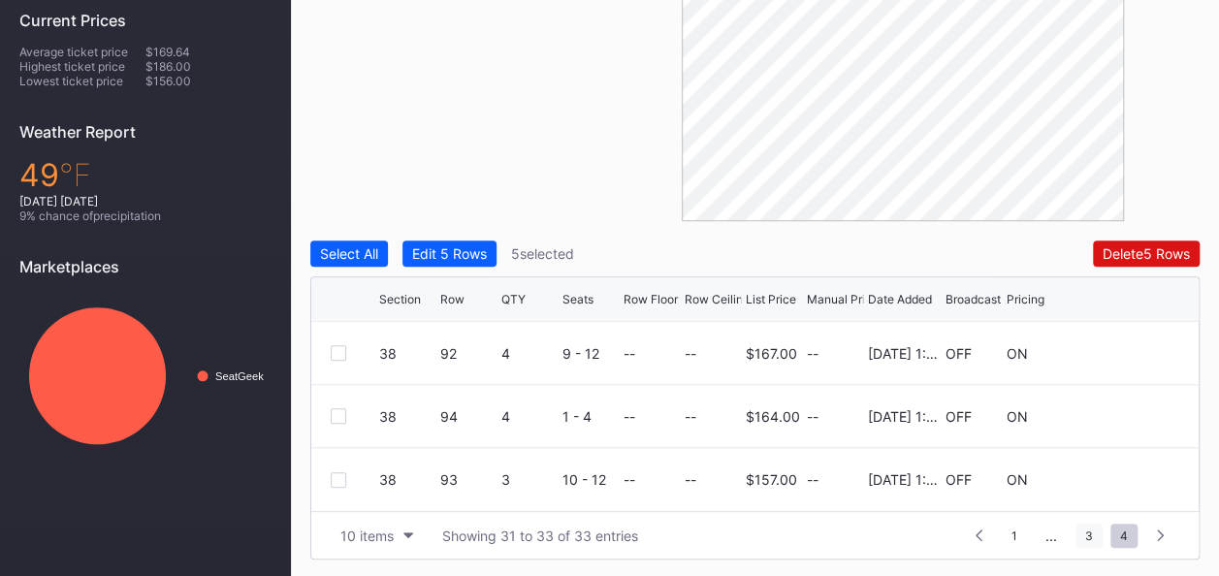
click at [1082, 531] on span "3" at bounding box center [1089, 536] width 27 height 24
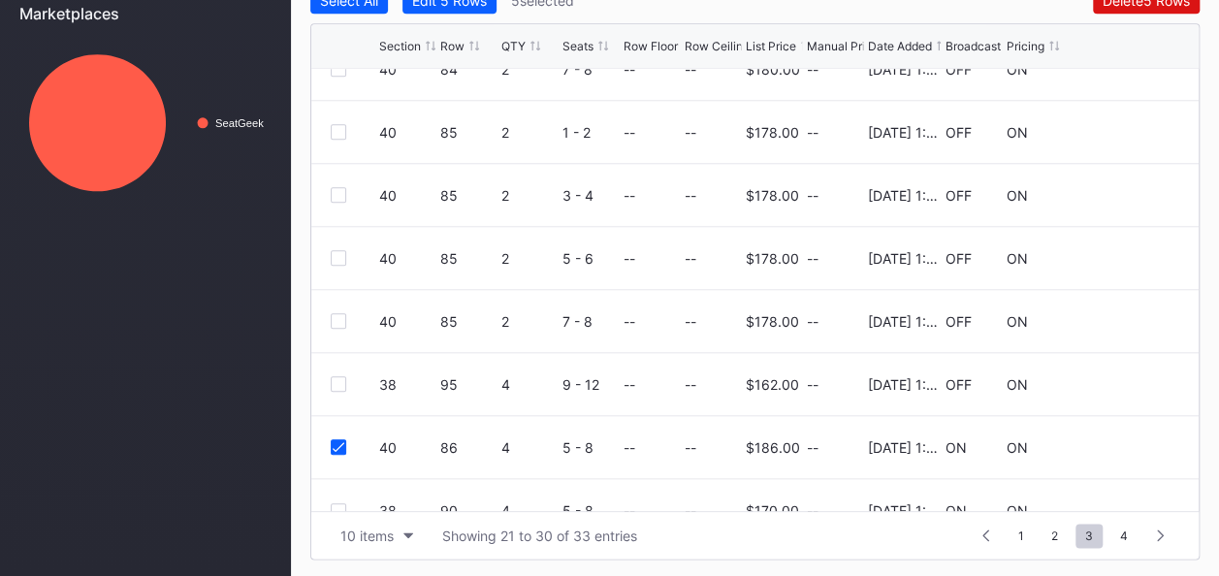
scroll to position [188, 0]
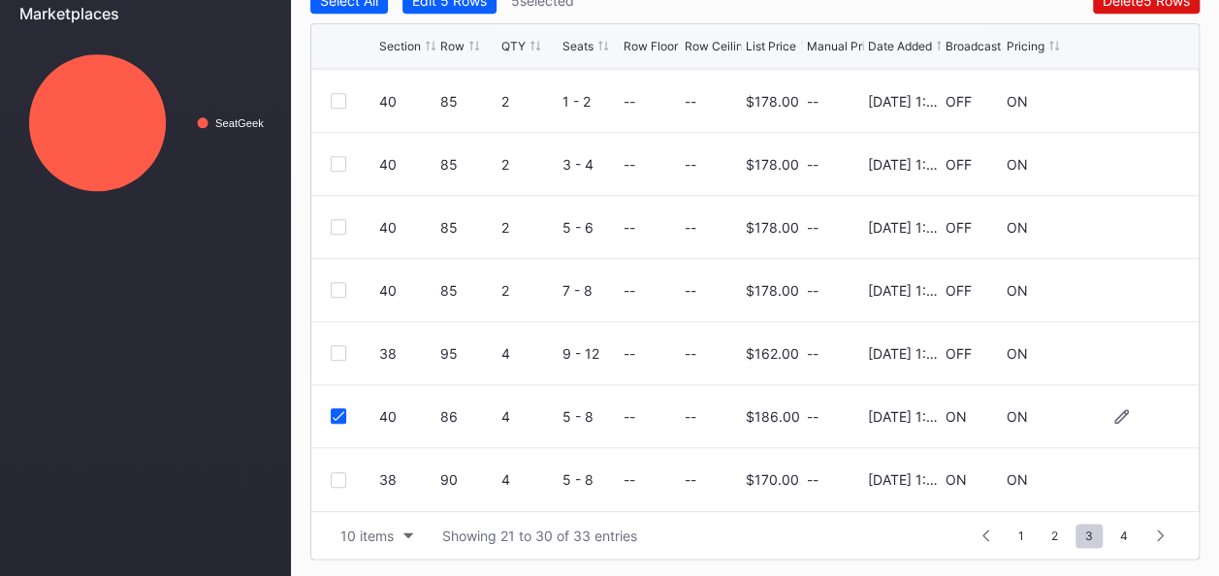
click at [338, 411] on icon at bounding box center [339, 416] width 12 height 10
click at [341, 479] on div at bounding box center [339, 480] width 16 height 16
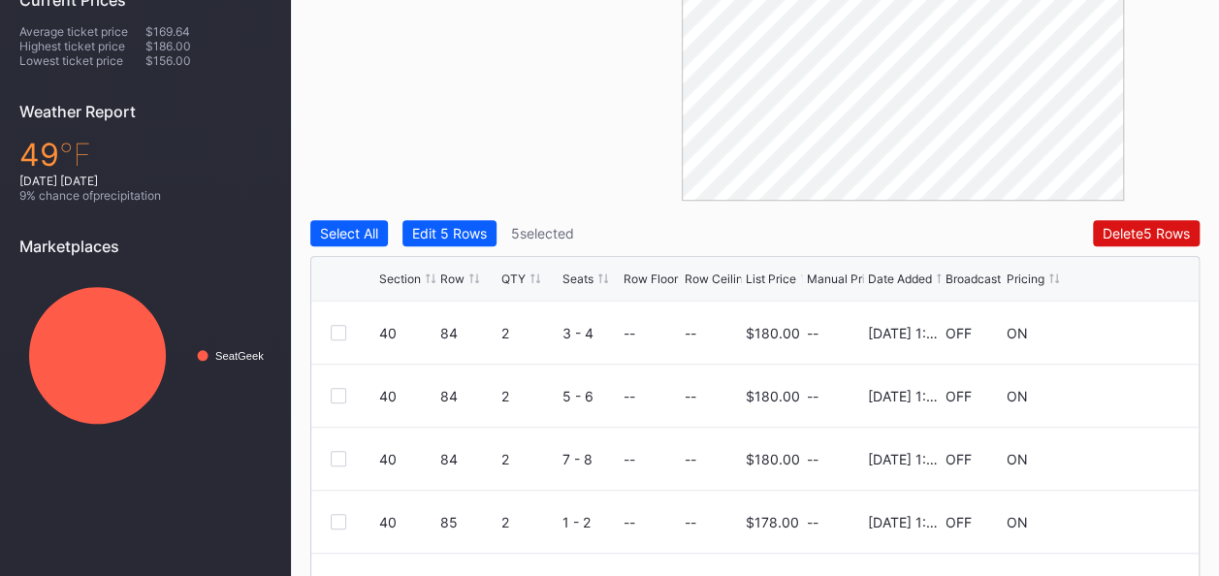
scroll to position [603, 0]
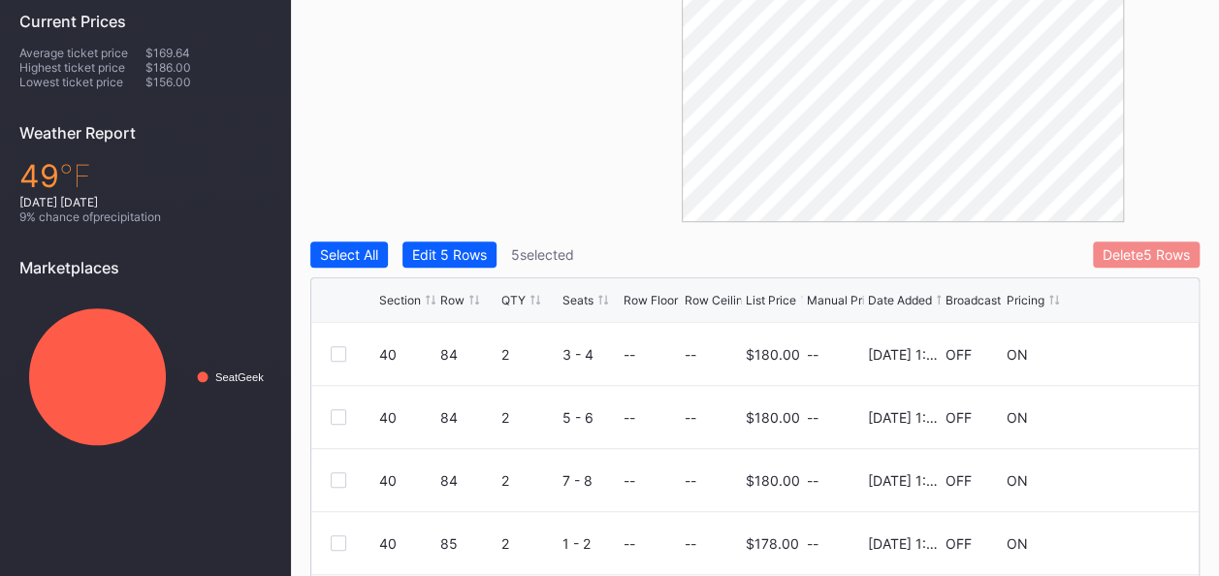
click at [1144, 256] on div "Delete 5 Rows" at bounding box center [1146, 254] width 87 height 16
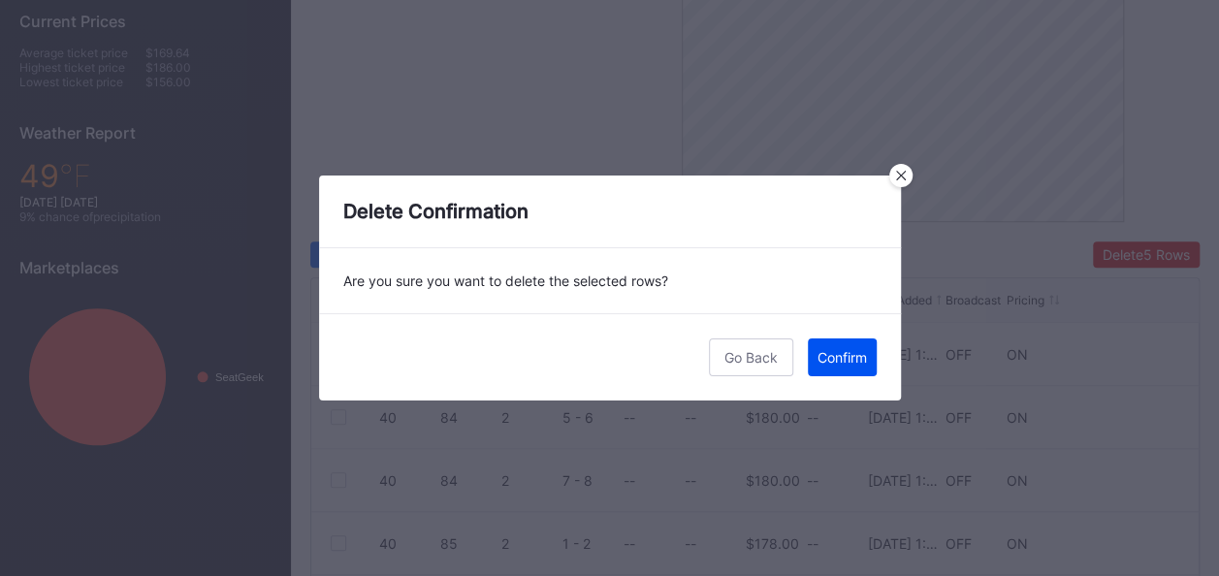
click at [854, 361] on div "Confirm" at bounding box center [842, 357] width 49 height 16
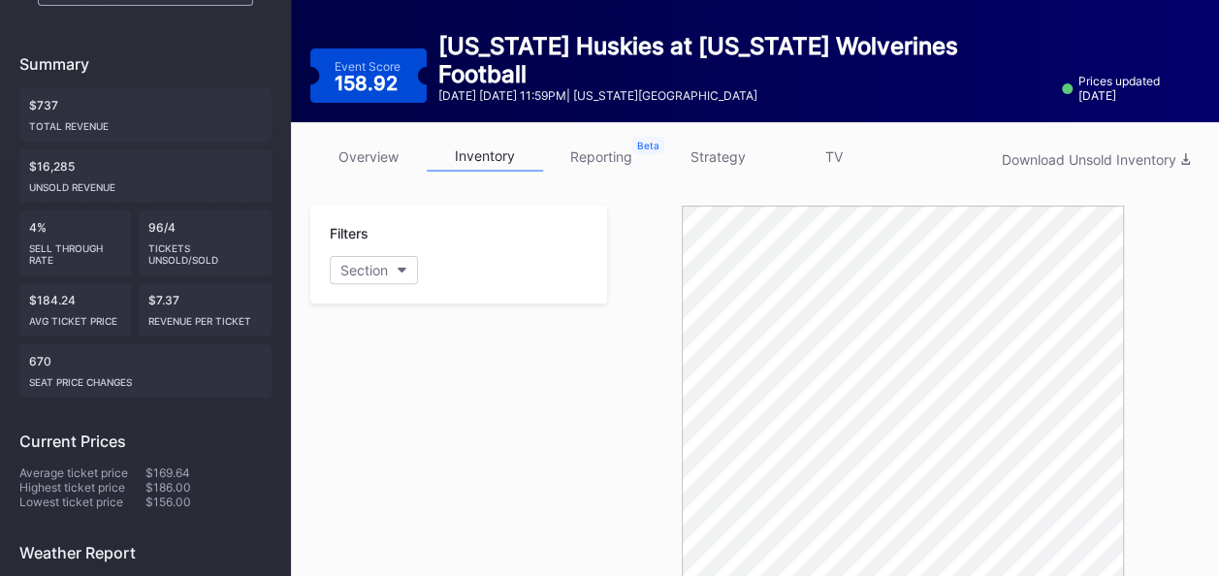
scroll to position [0, 0]
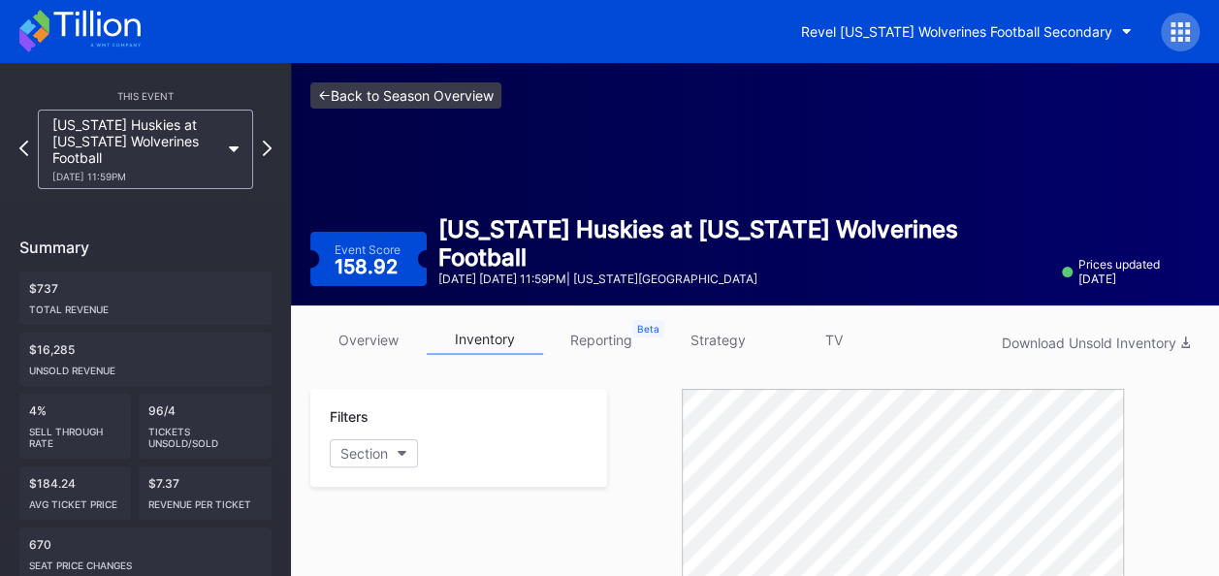
click at [403, 101] on link "<- Back to Season Overview" at bounding box center [405, 95] width 191 height 26
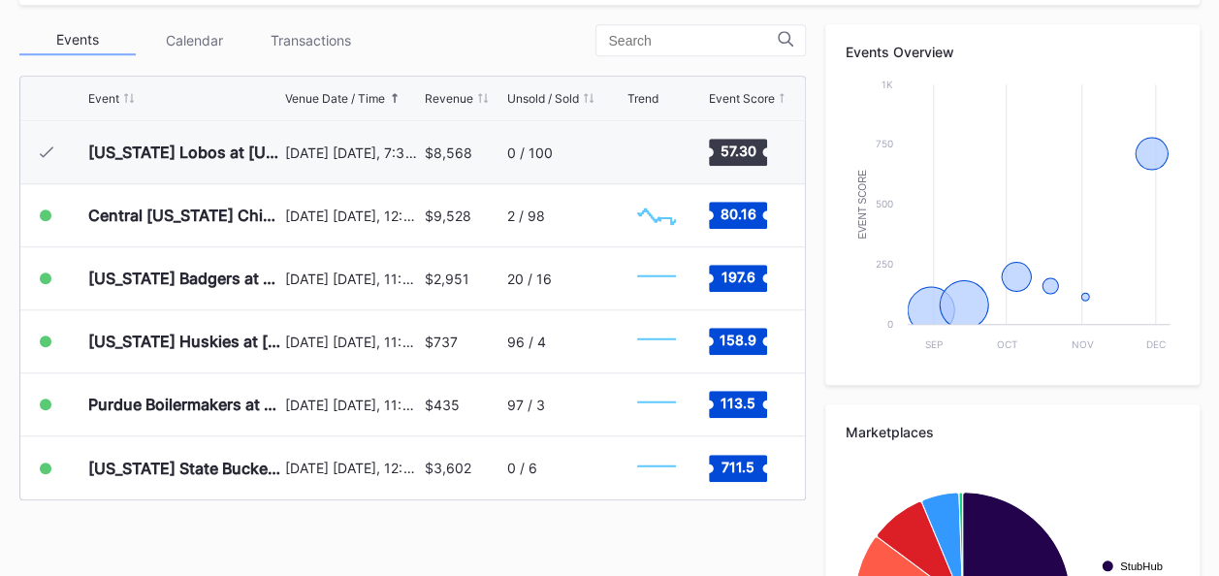
scroll to position [683, 0]
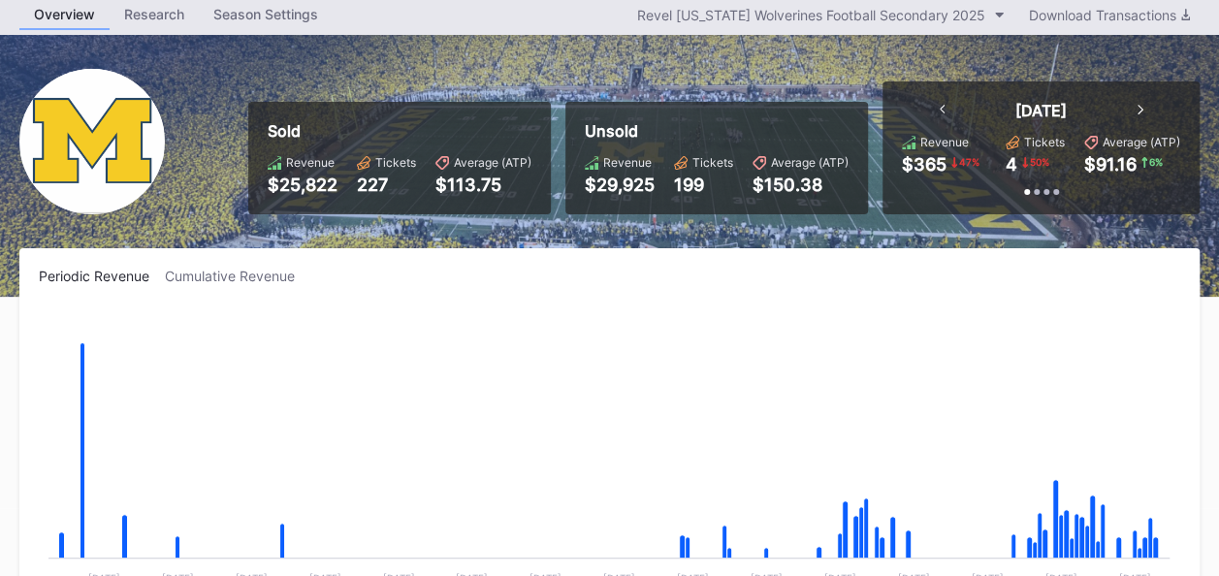
scroll to position [273, 0]
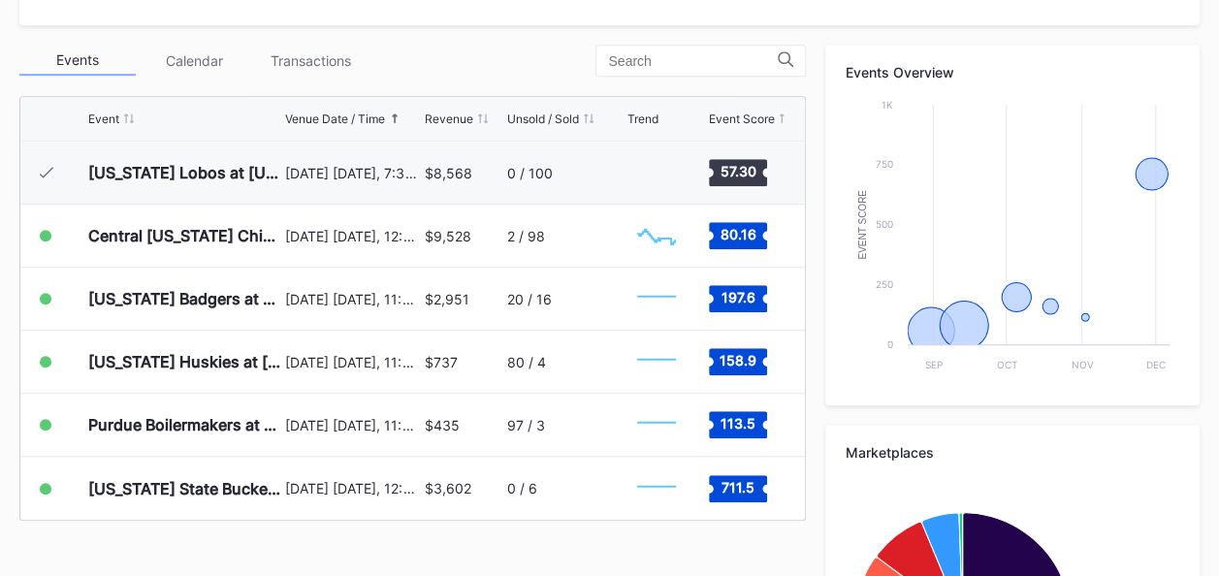
scroll to position [657, 0]
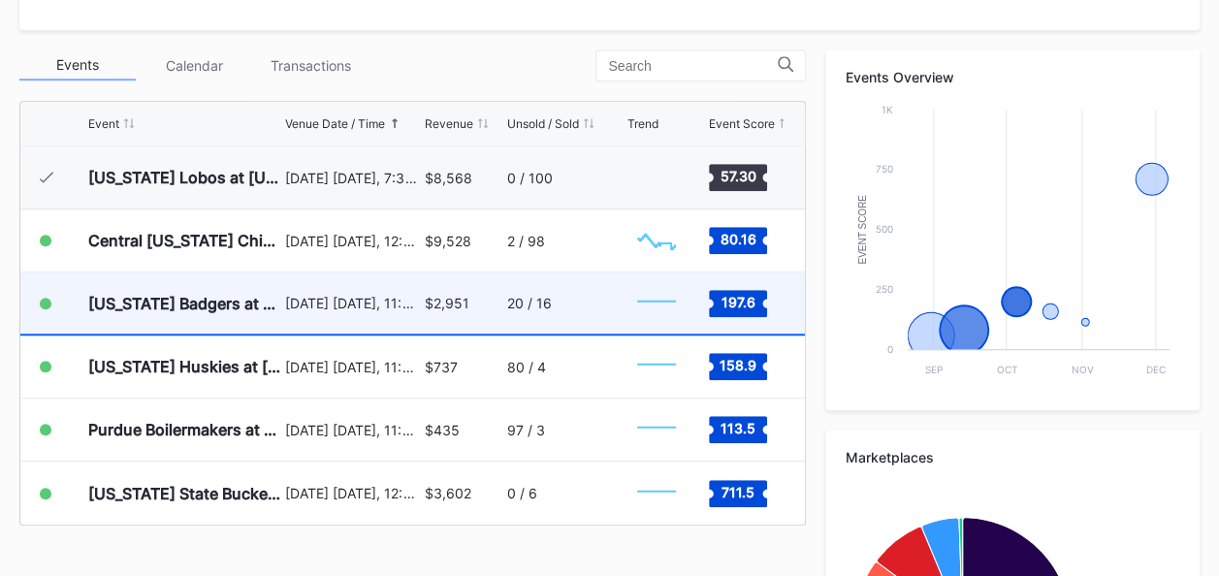
click at [499, 301] on div "$2,951" at bounding box center [463, 303] width 77 height 61
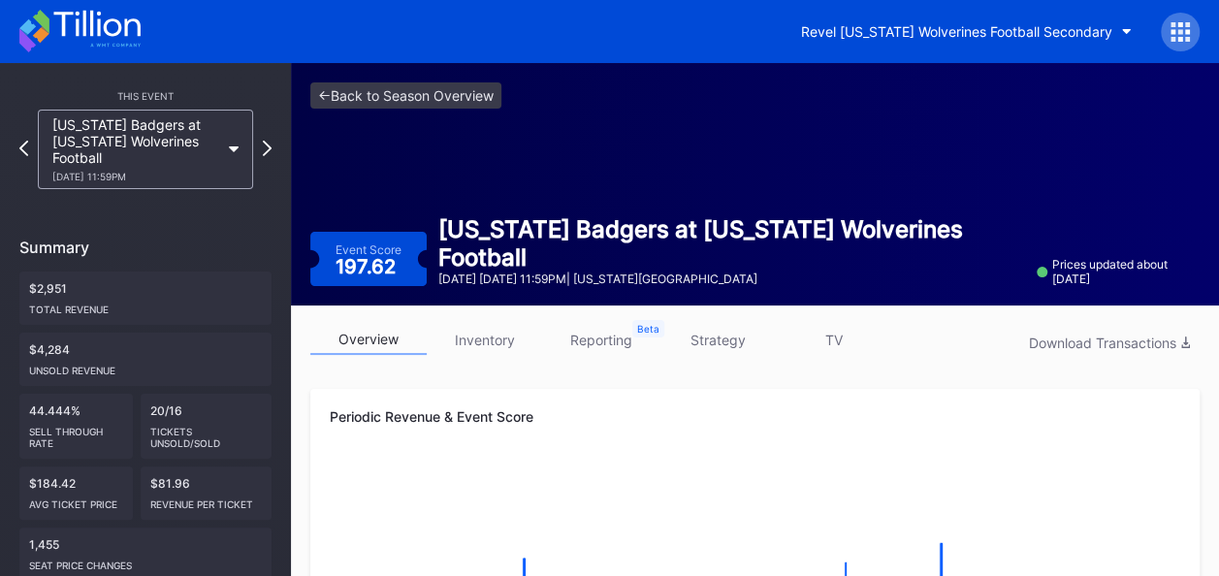
click at [487, 346] on link "inventory" at bounding box center [485, 340] width 116 height 30
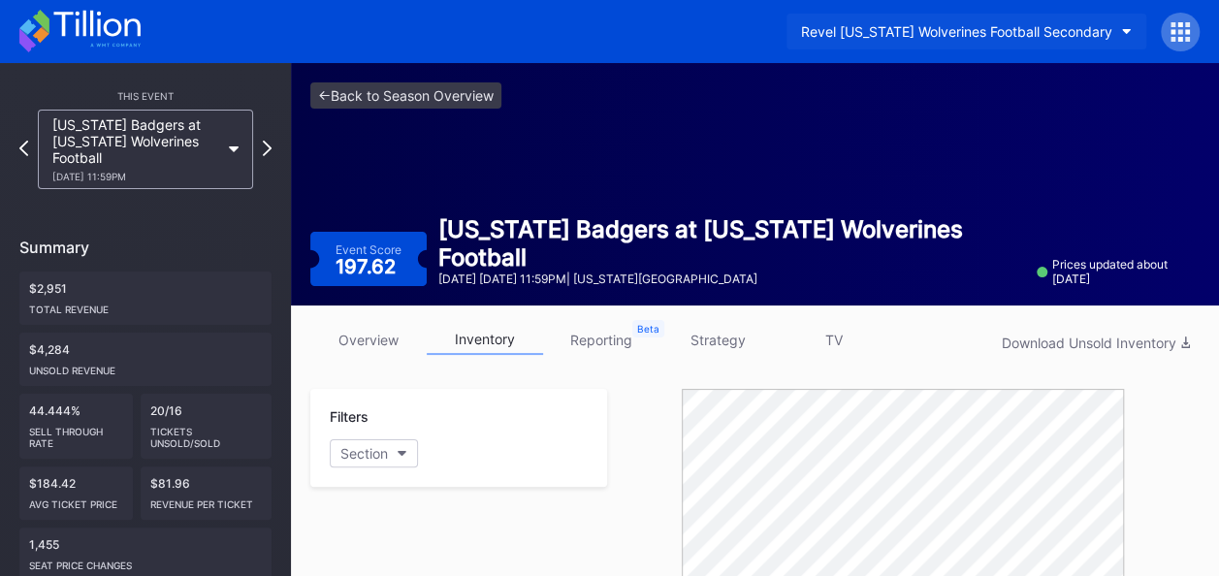
click at [1111, 27] on button "Revel [US_STATE] Wolverines Football Secondary" at bounding box center [967, 32] width 360 height 36
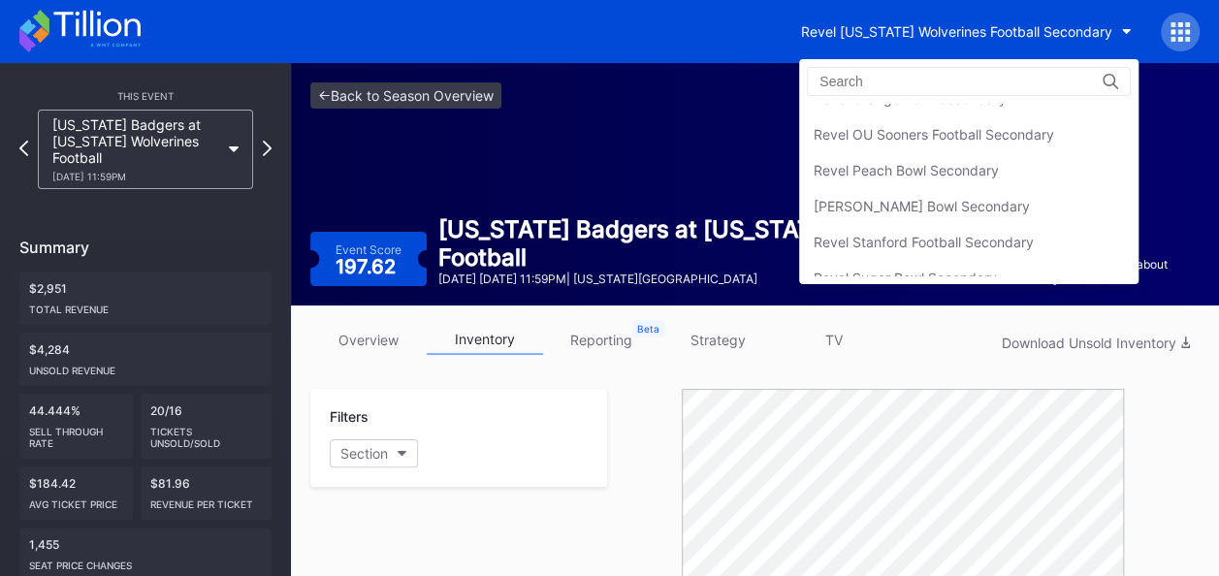
scroll to position [751, 0]
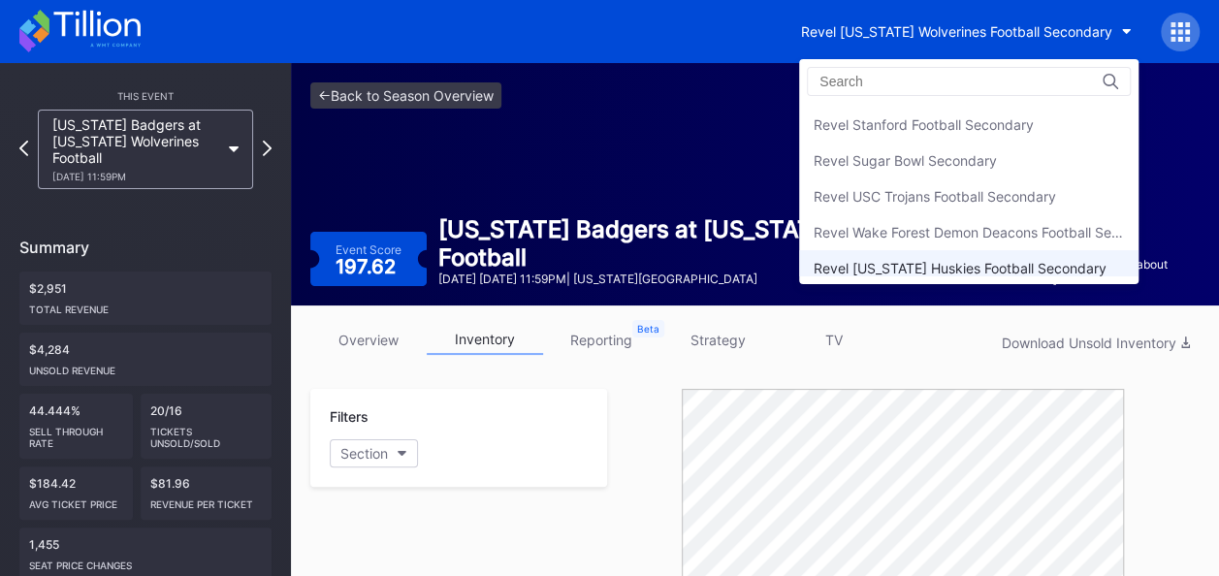
click at [988, 260] on div "Revel [US_STATE] Huskies Football Secondary" at bounding box center [960, 268] width 293 height 16
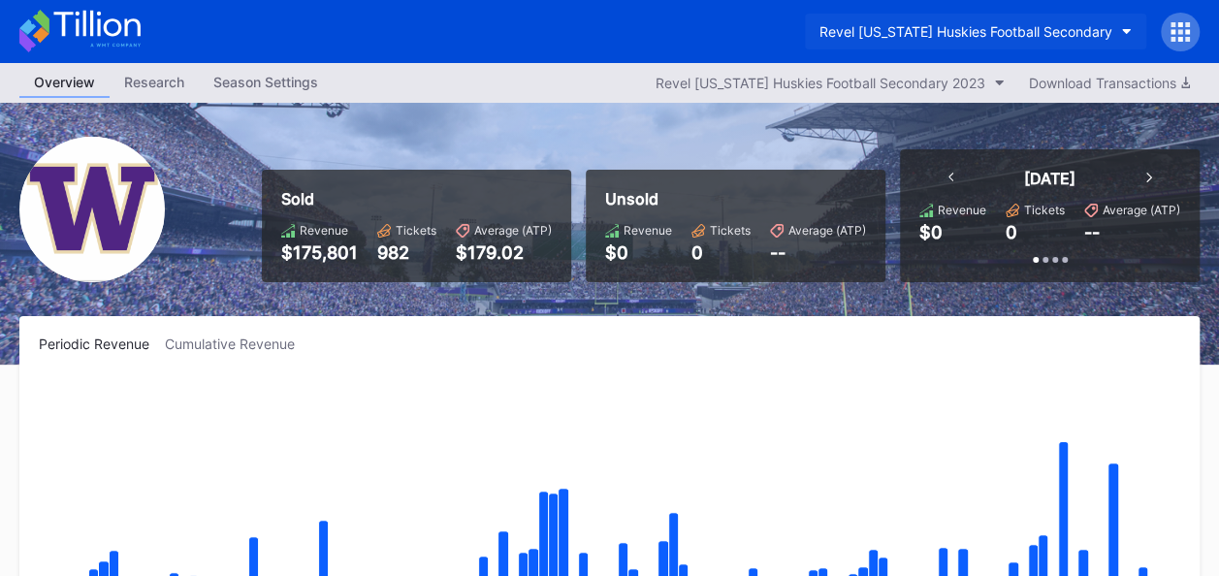
click at [1127, 35] on button "Revel [US_STATE] Huskies Football Secondary" at bounding box center [975, 32] width 341 height 36
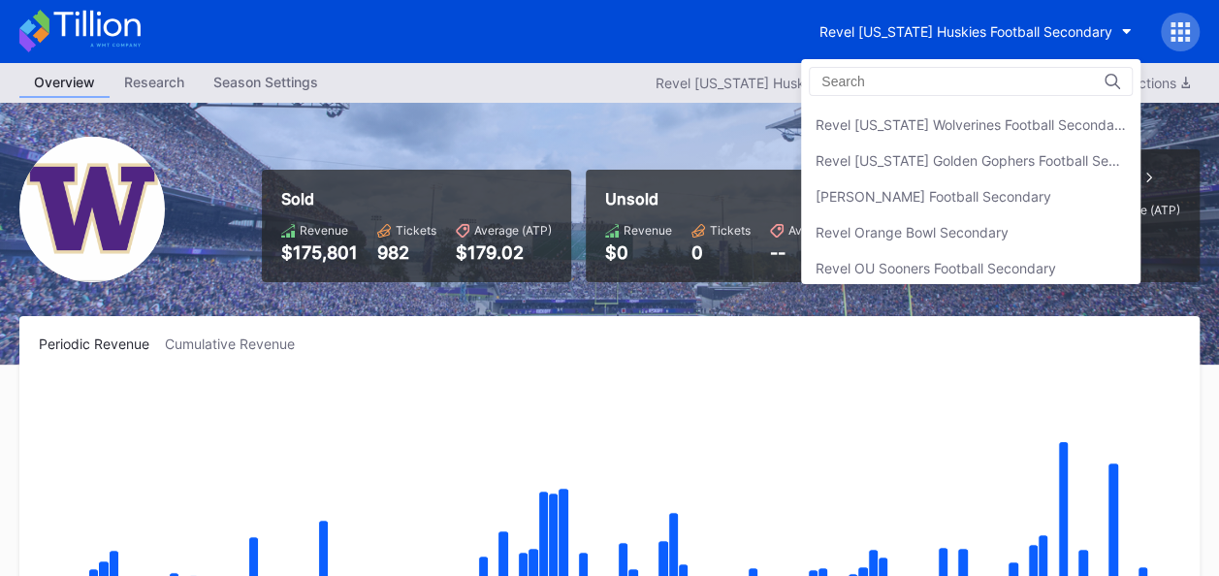
scroll to position [481, 0]
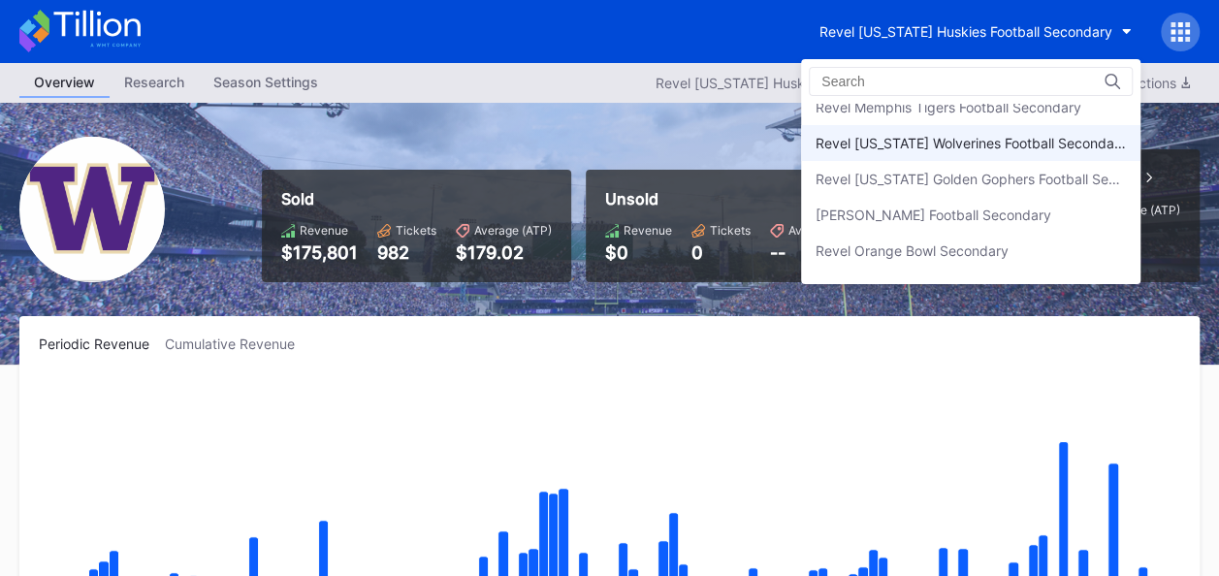
click at [978, 142] on div "Revel [US_STATE] Wolverines Football Secondary" at bounding box center [971, 143] width 310 height 16
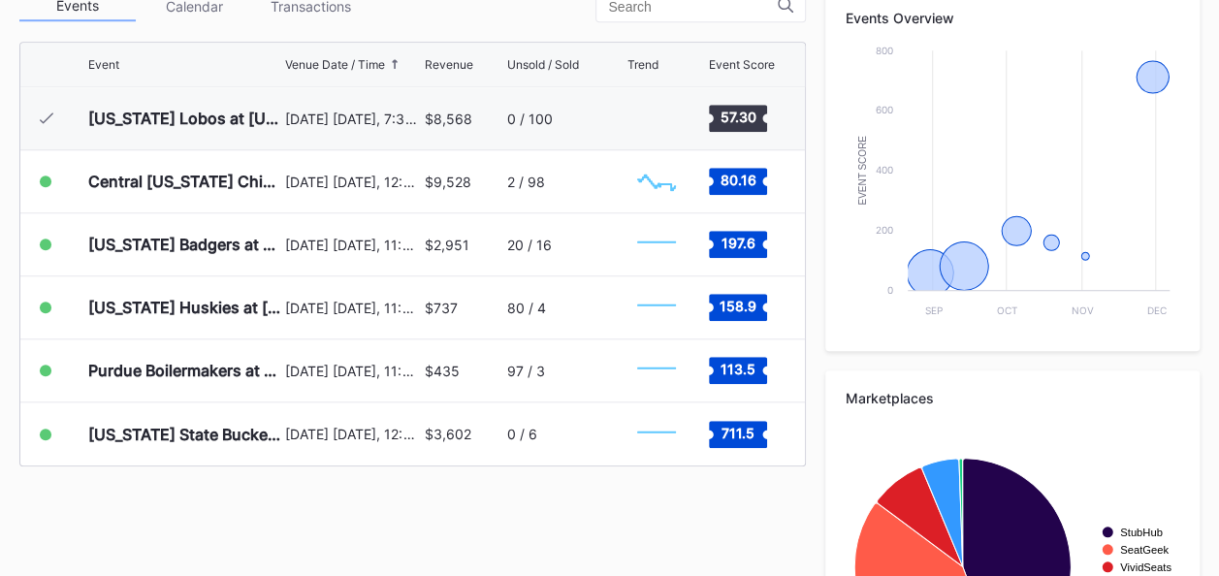
scroll to position [760, 0]
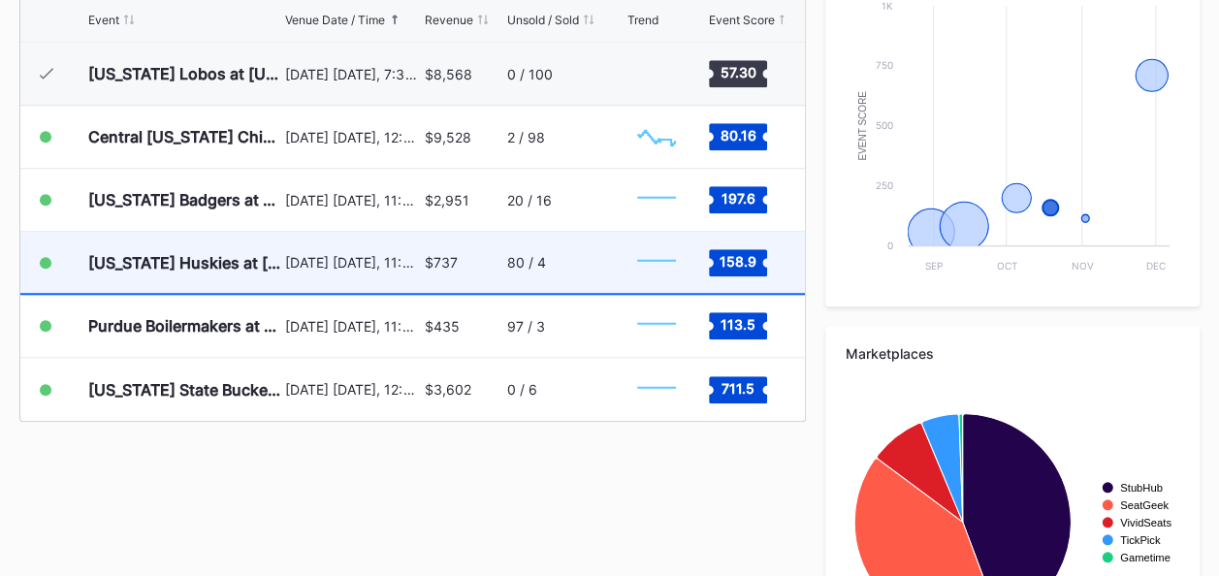
click at [403, 250] on div "[DATE] [DATE], 11:59PM" at bounding box center [352, 262] width 135 height 61
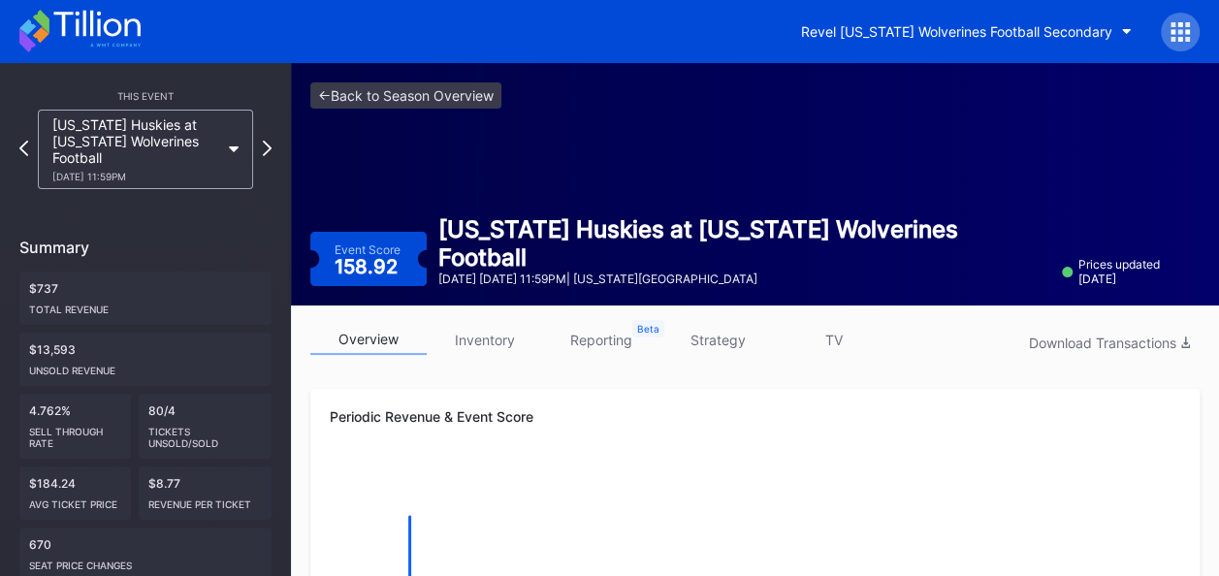
drag, startPoint x: 481, startPoint y: 336, endPoint x: 507, endPoint y: 337, distance: 26.2
click at [481, 336] on link "inventory" at bounding box center [485, 340] width 116 height 30
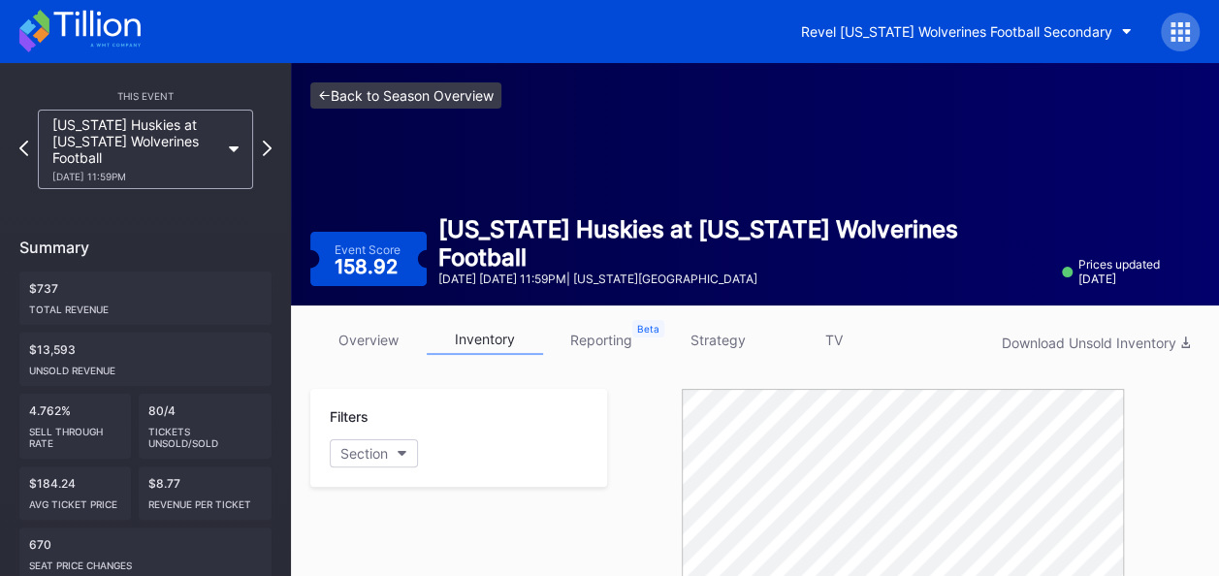
click at [386, 103] on link "<- Back to Season Overview" at bounding box center [405, 95] width 191 height 26
